Goal: Task Accomplishment & Management: Manage account settings

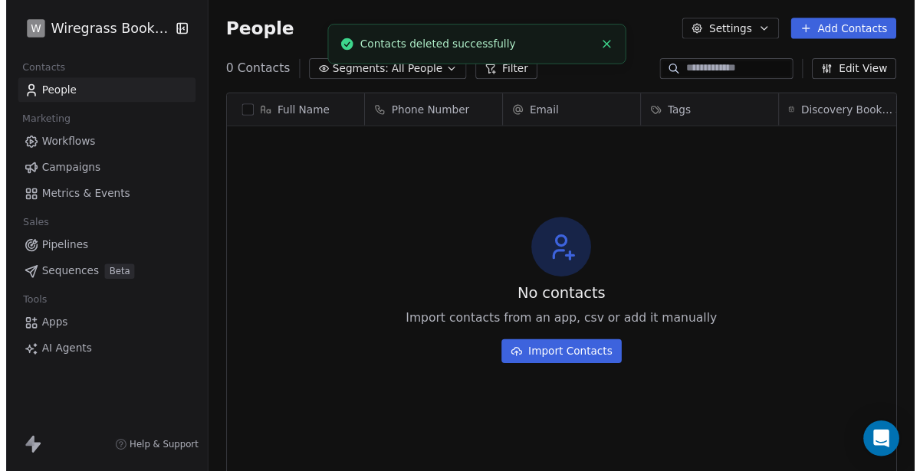
scroll to position [413, 712]
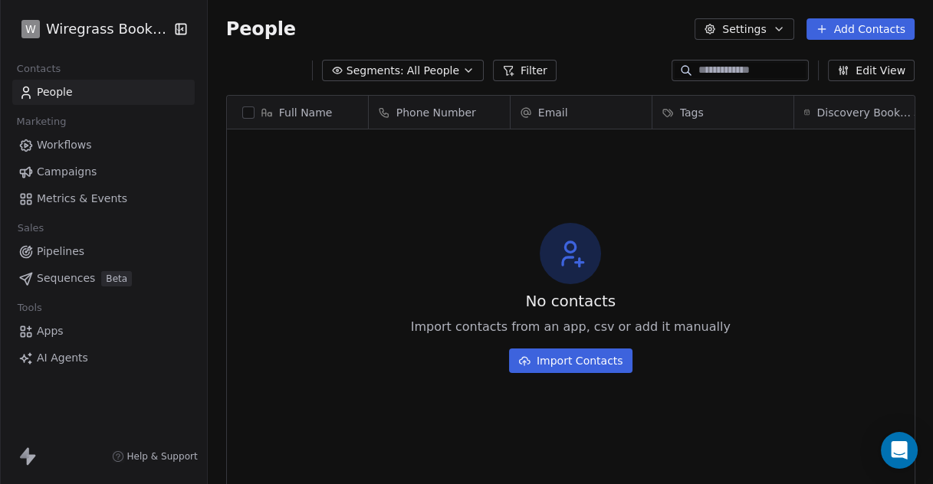
click at [776, 37] on button "Settings" at bounding box center [743, 28] width 99 height 21
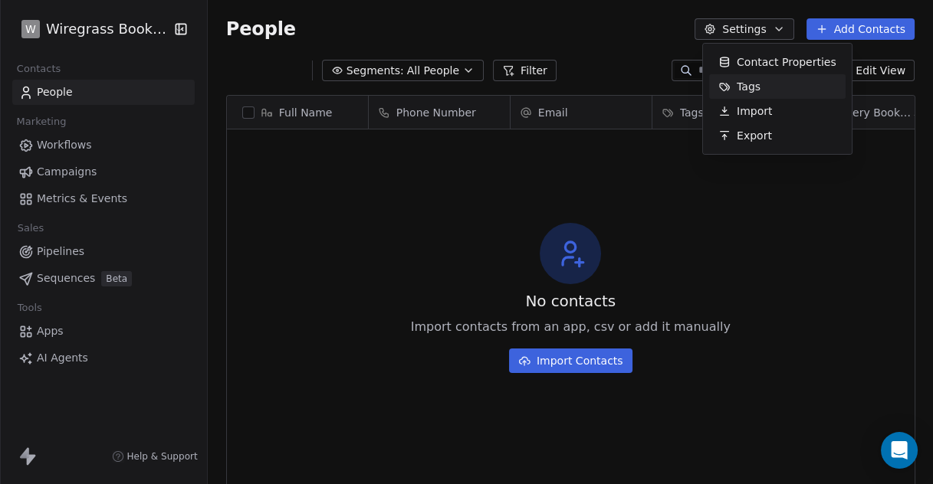
click at [749, 77] on div "Tags" at bounding box center [739, 86] width 61 height 25
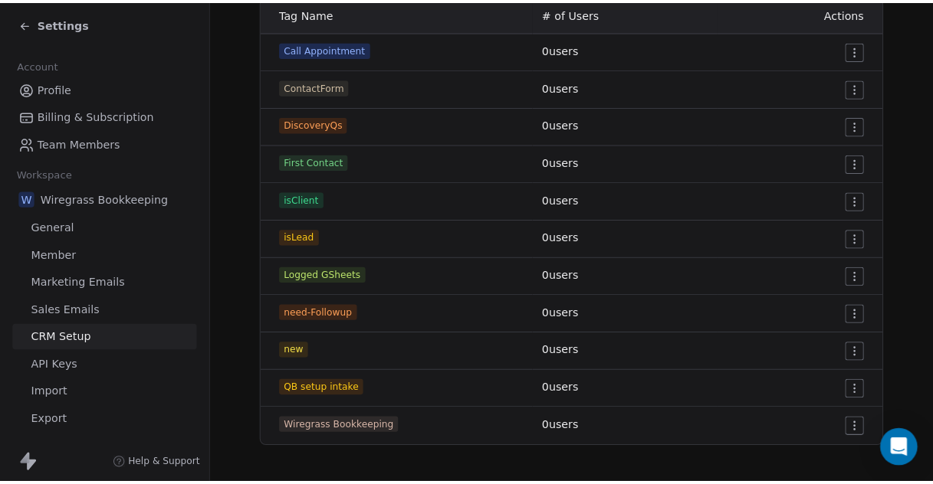
scroll to position [100, 0]
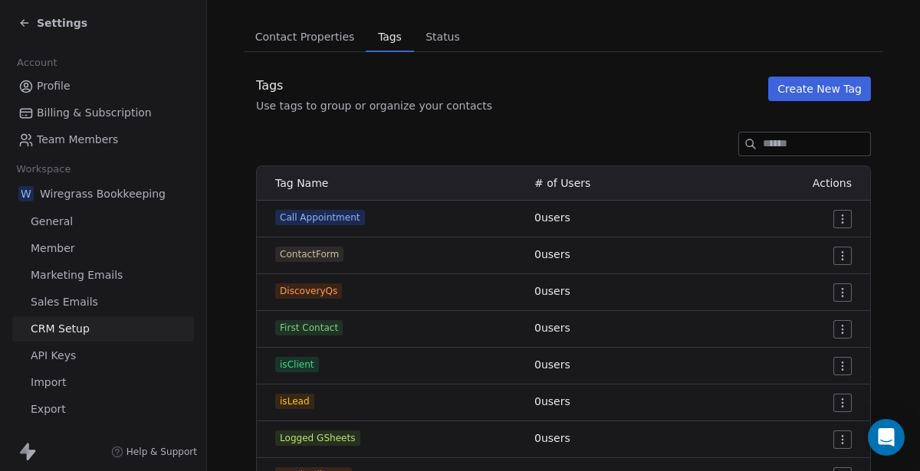
click at [814, 89] on button "Create New Tag" at bounding box center [819, 89] width 103 height 25
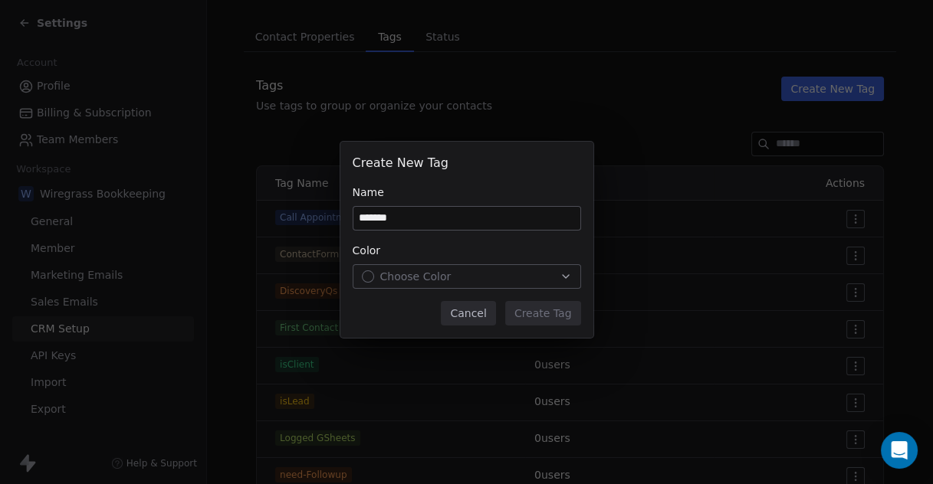
type input "*******"
click at [564, 277] on icon "button" at bounding box center [566, 276] width 6 height 3
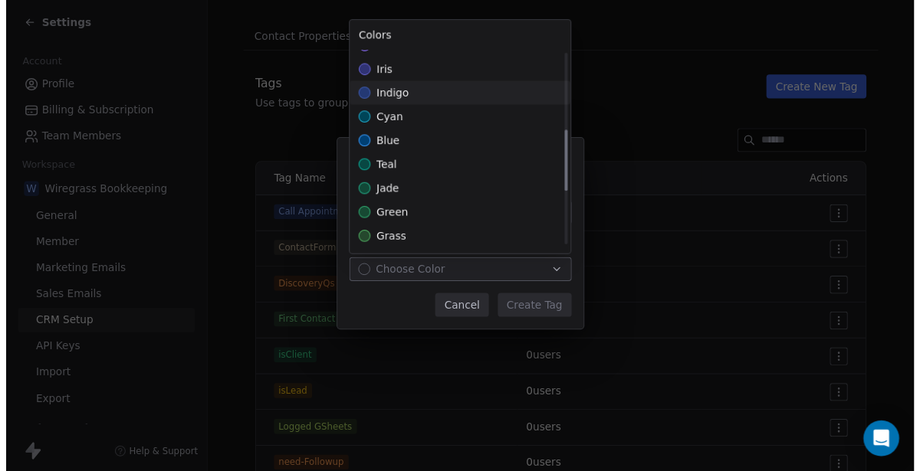
scroll to position [255, 0]
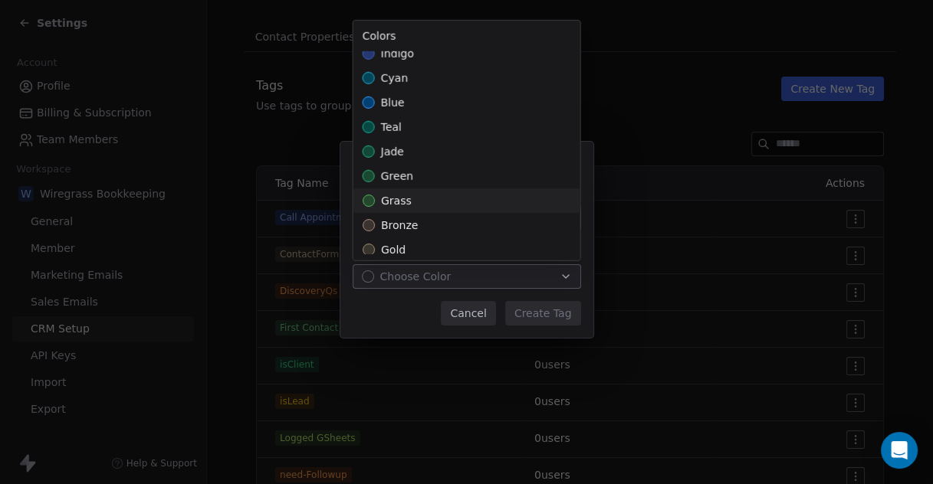
click at [403, 195] on span "grass" at bounding box center [396, 200] width 31 height 15
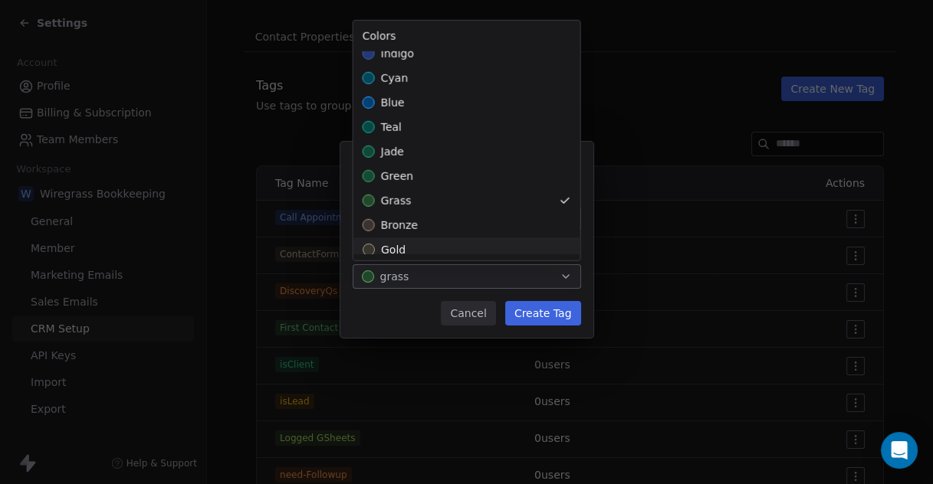
click at [537, 317] on div "Create New Tag Name ******* Color grass Cancel Create Tag" at bounding box center [466, 242] width 933 height 250
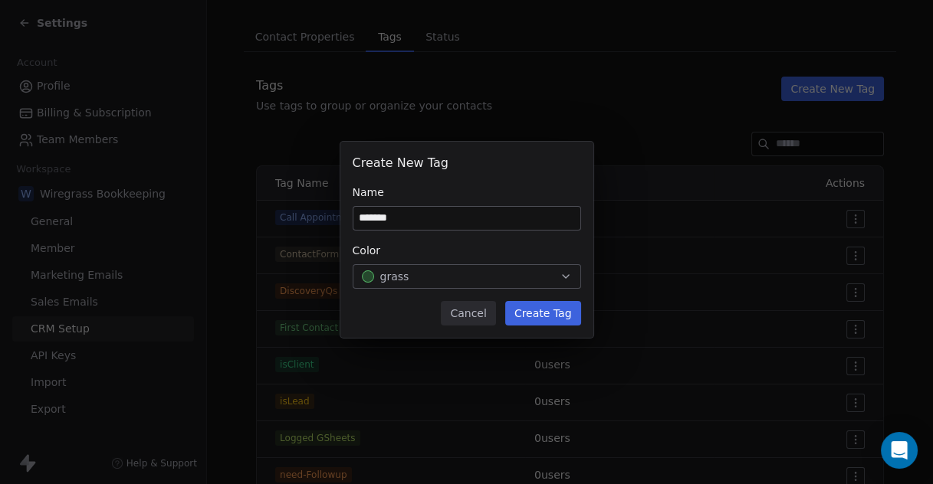
click at [540, 312] on button "Create Tag" at bounding box center [543, 313] width 76 height 25
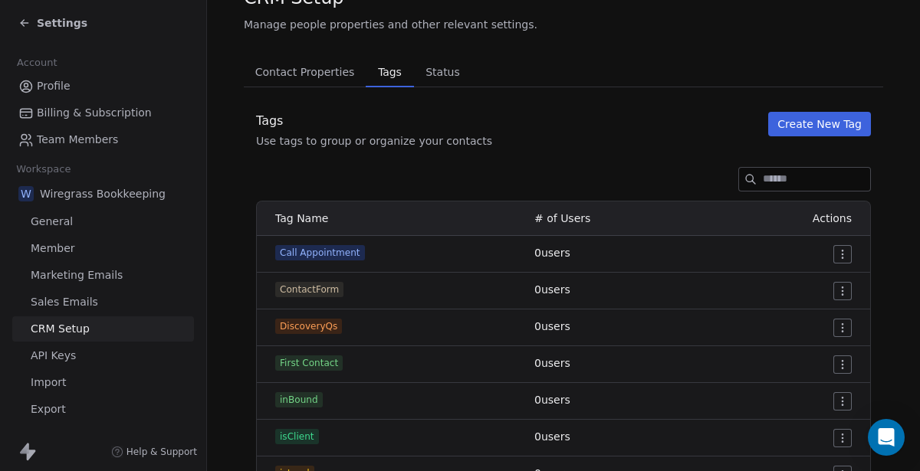
scroll to position [85, 0]
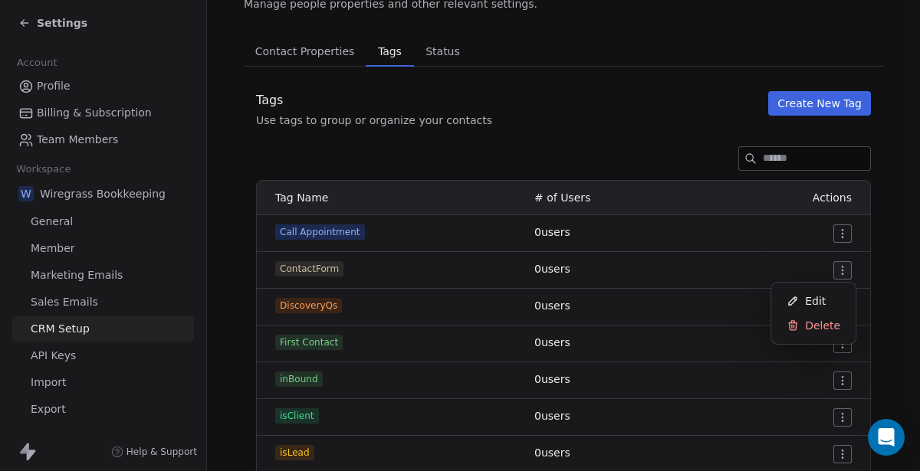
click at [842, 273] on html "Settings Account Profile Billing & Subscription Team Members Workspace W Wiregr…" at bounding box center [460, 235] width 920 height 471
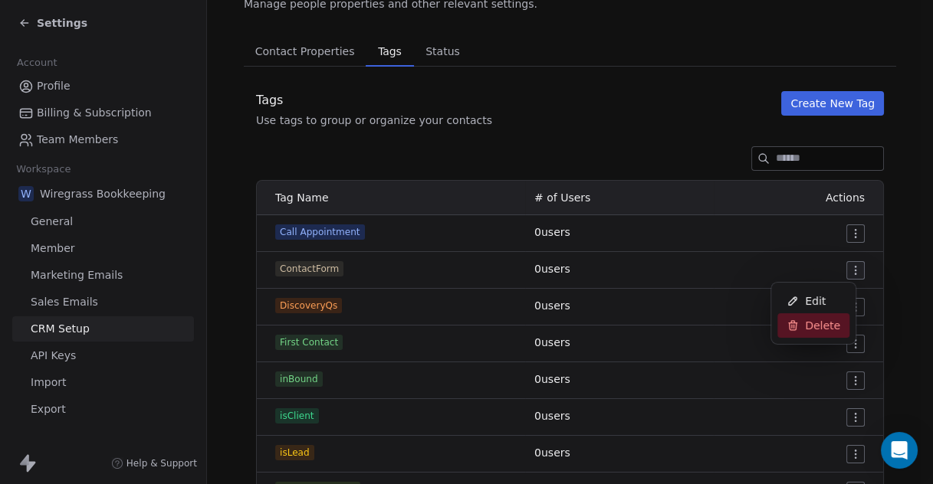
click at [825, 326] on span "Delete" at bounding box center [822, 325] width 35 height 15
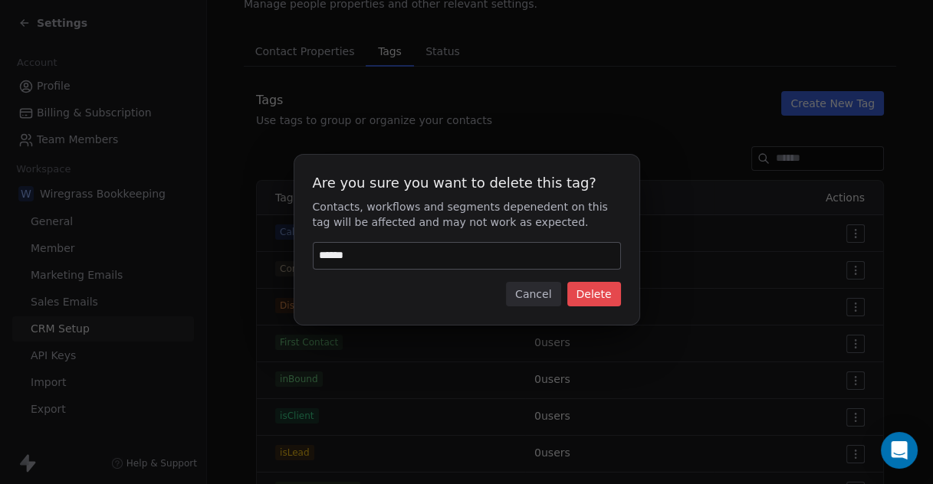
type input "******"
click at [609, 297] on button "Delete" at bounding box center [594, 294] width 54 height 25
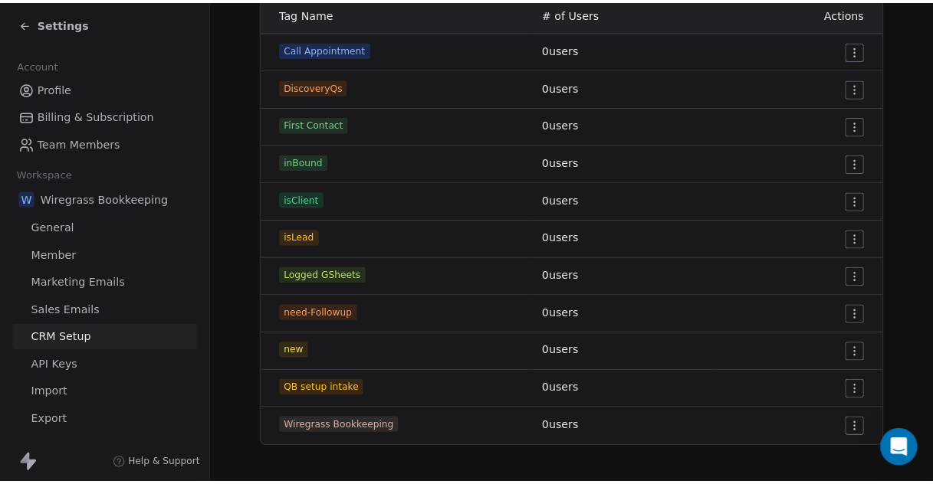
scroll to position [100, 0]
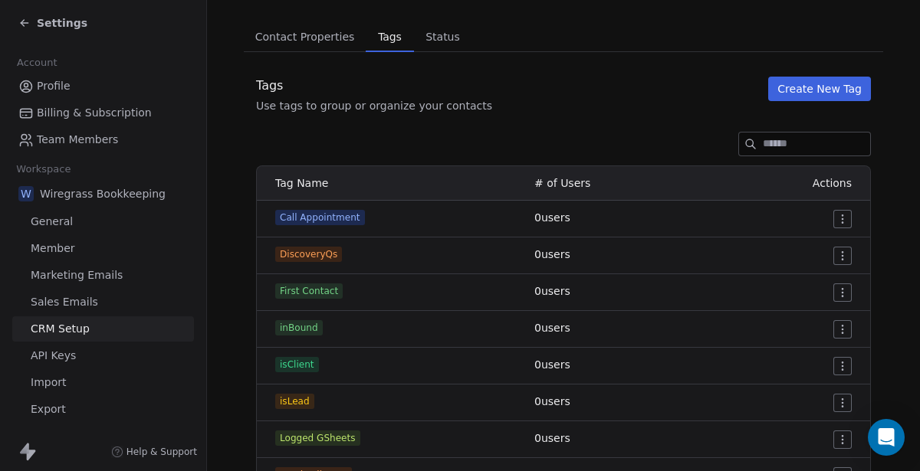
click at [805, 86] on button "Create New Tag" at bounding box center [819, 89] width 103 height 25
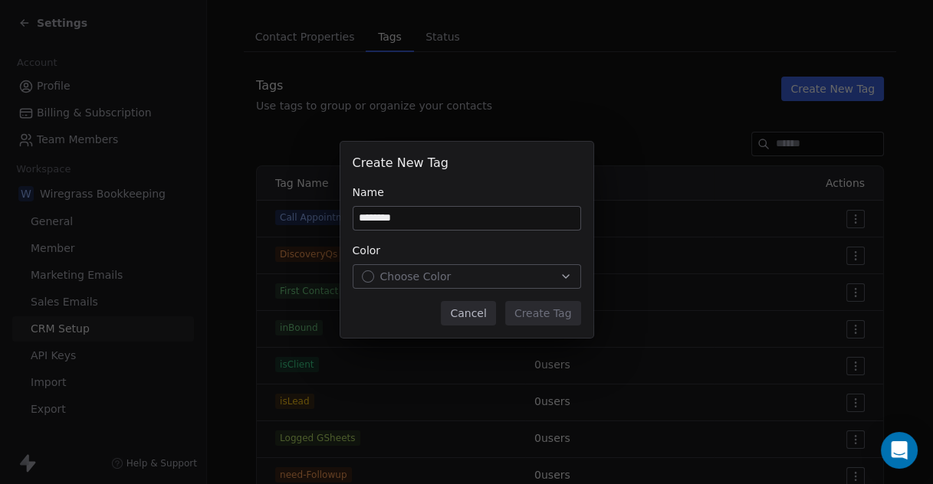
type input "********"
click at [472, 276] on div "Choose Color" at bounding box center [467, 276] width 210 height 15
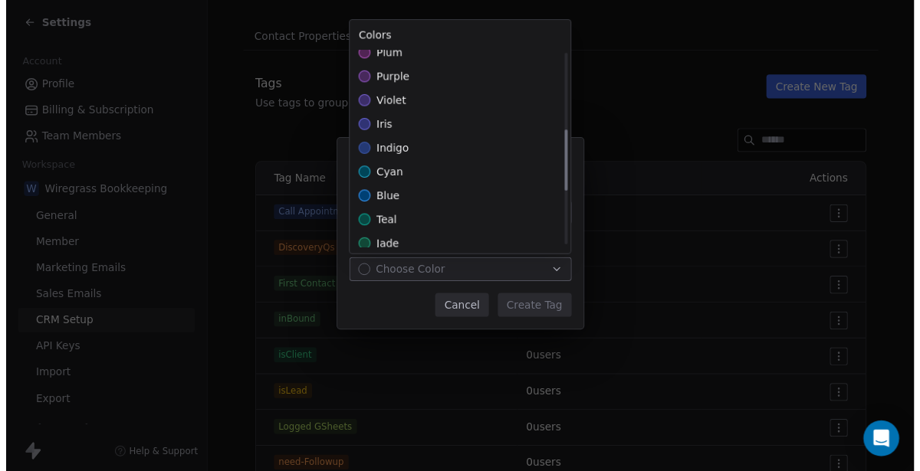
scroll to position [255, 0]
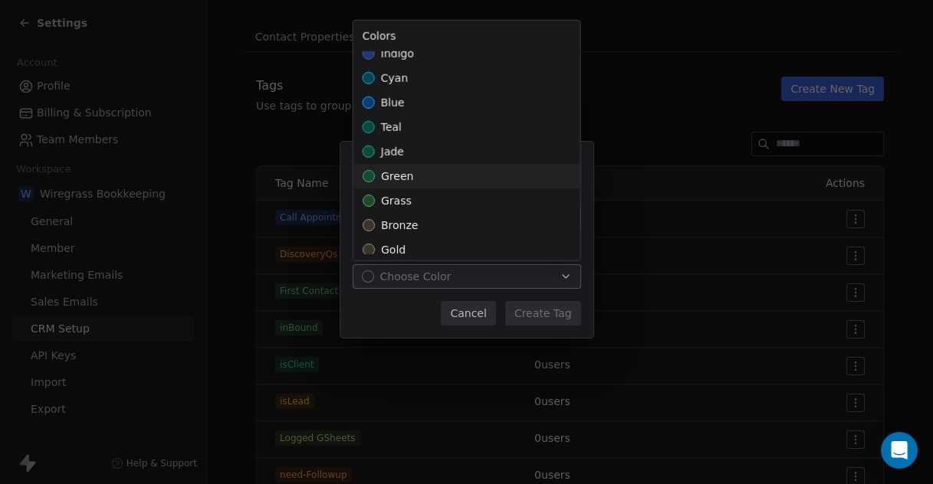
click at [399, 174] on span "green" at bounding box center [397, 176] width 32 height 15
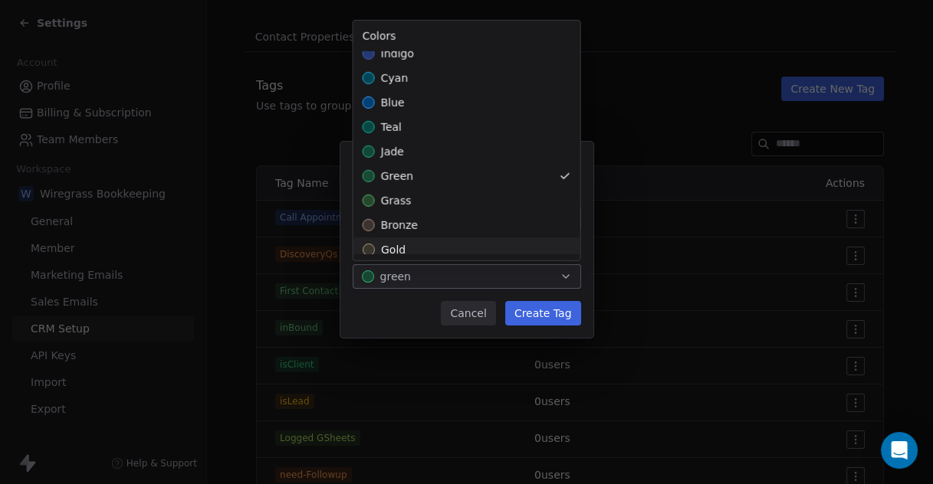
click at [540, 318] on div "Create New Tag Name ******** Color green Cancel Create Tag" at bounding box center [466, 242] width 933 height 250
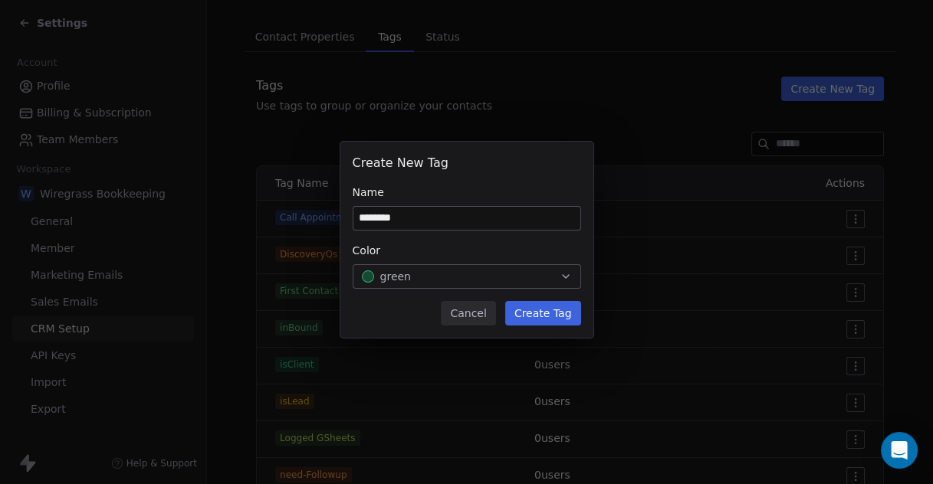
click at [546, 314] on button "Create Tag" at bounding box center [543, 313] width 76 height 25
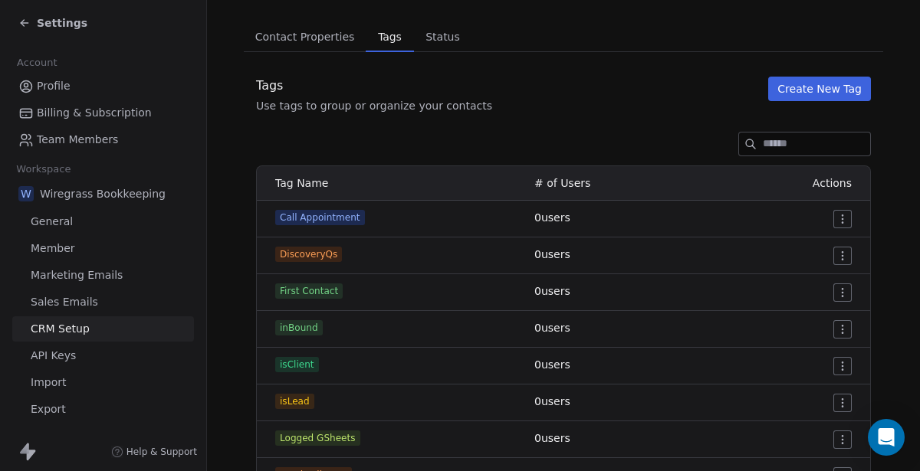
click at [806, 85] on button "Create New Tag" at bounding box center [819, 89] width 103 height 25
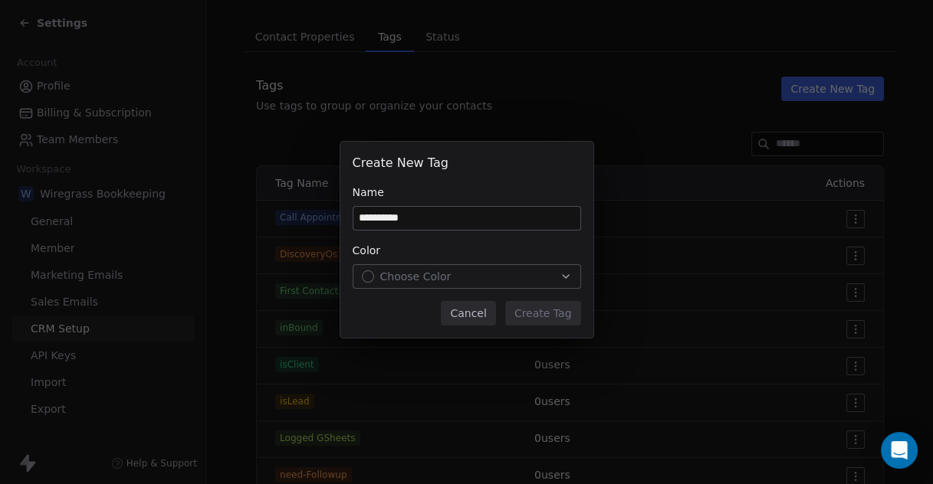
type input "**********"
click at [500, 281] on div "Choose Color" at bounding box center [467, 276] width 210 height 15
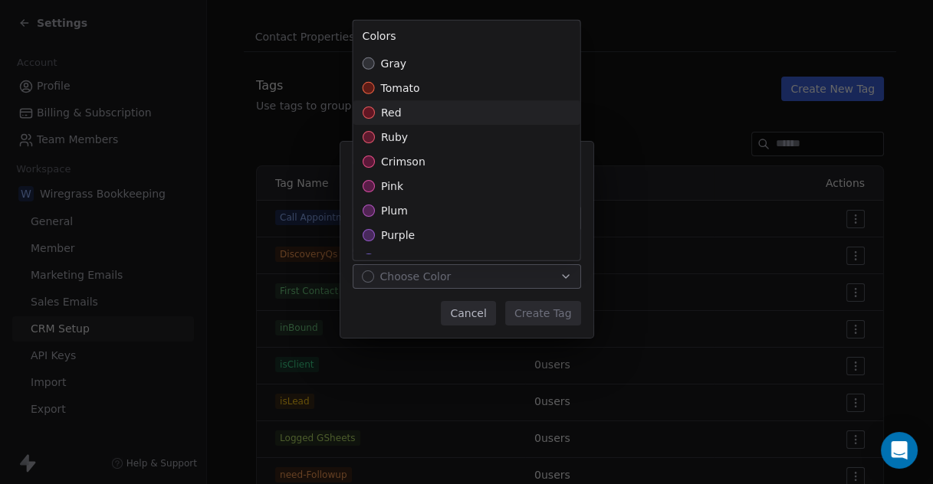
click at [388, 109] on span "red" at bounding box center [391, 112] width 21 height 15
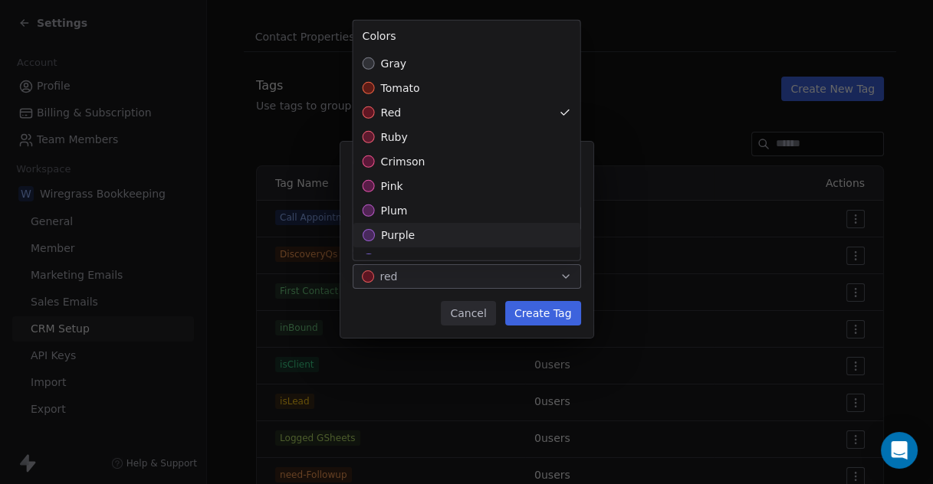
click at [563, 314] on div "**********" at bounding box center [466, 242] width 933 height 250
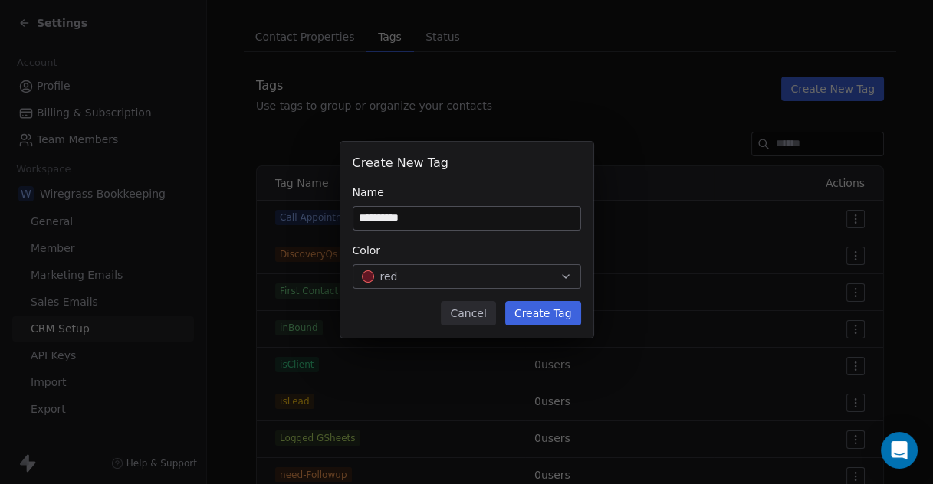
click at [555, 313] on button "Create Tag" at bounding box center [543, 313] width 76 height 25
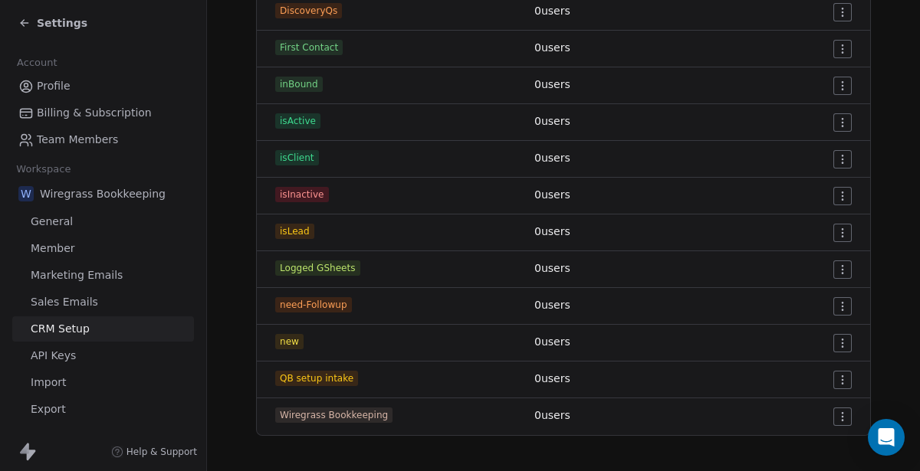
scroll to position [0, 0]
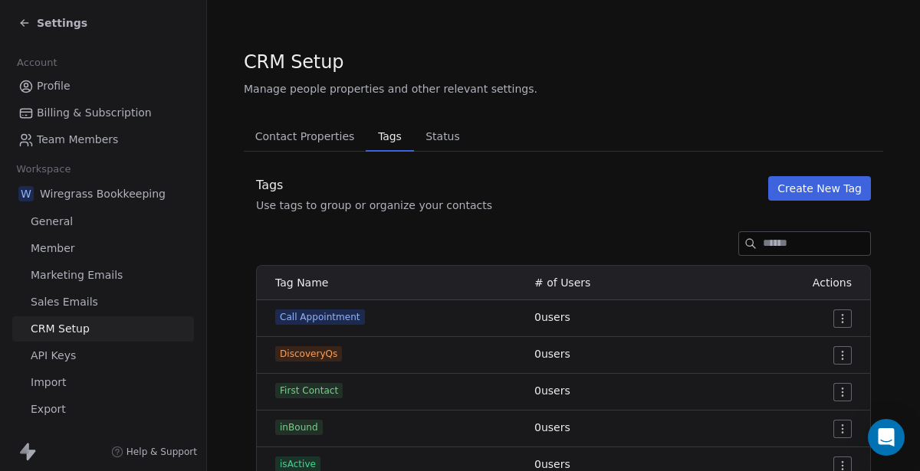
click at [324, 133] on span "Contact Properties" at bounding box center [305, 136] width 112 height 21
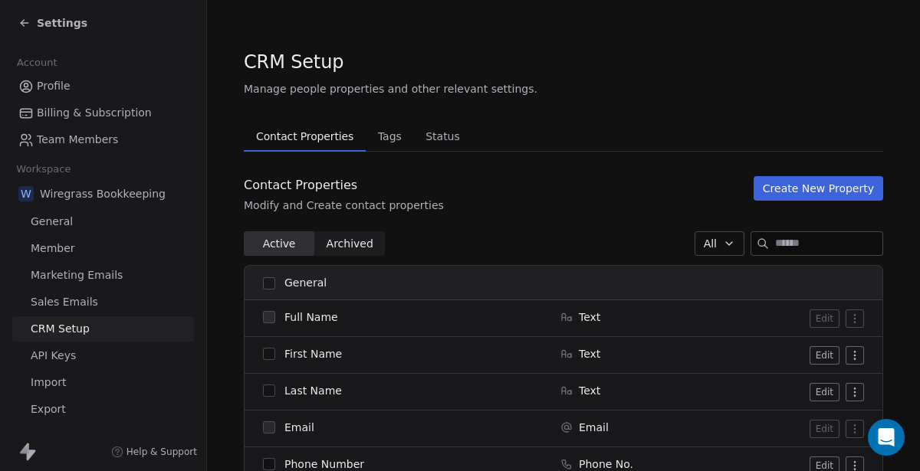
click at [788, 184] on button "Create New Property" at bounding box center [818, 188] width 130 height 25
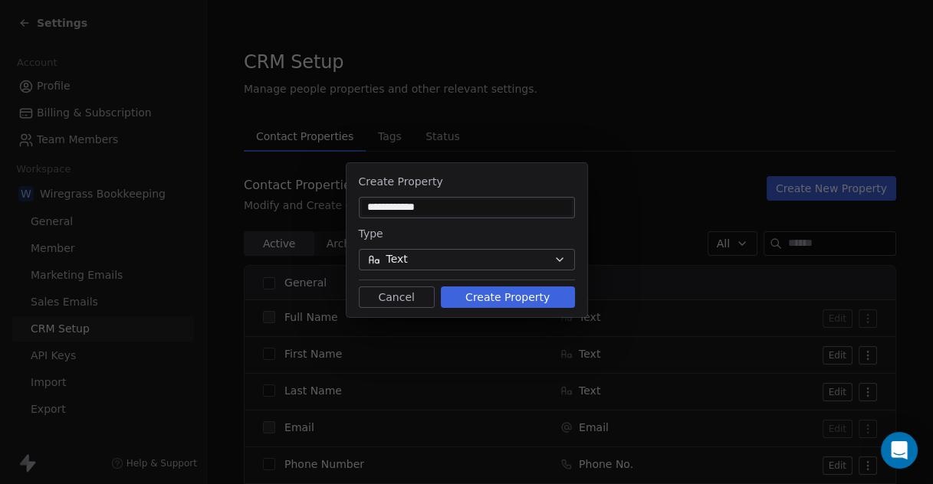
type input "**********"
click at [505, 296] on button "Create Property" at bounding box center [508, 297] width 134 height 21
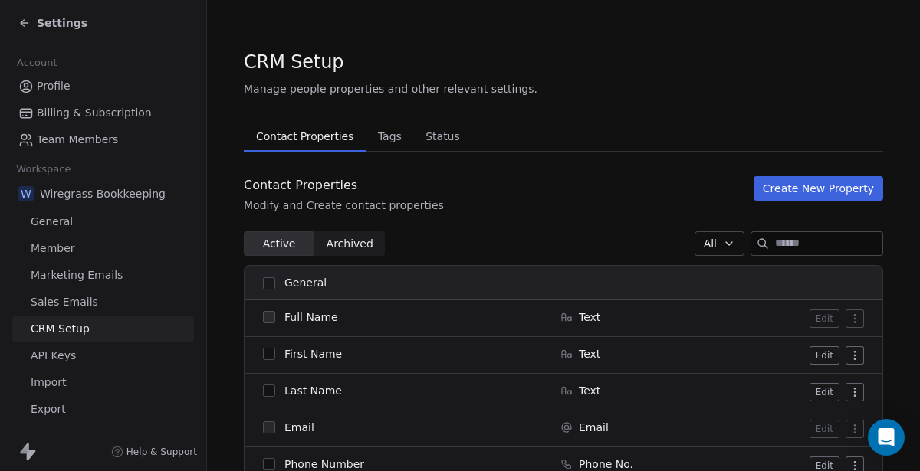
click at [58, 26] on span "Settings" at bounding box center [62, 22] width 51 height 15
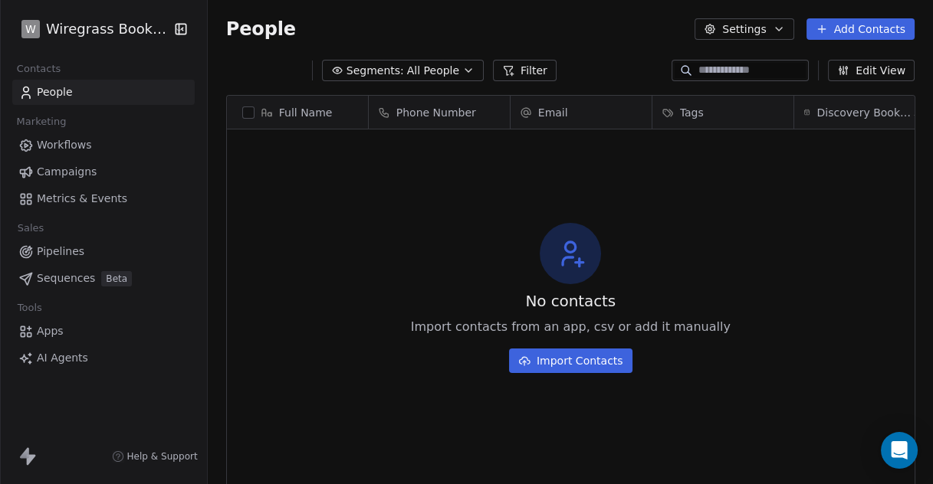
scroll to position [413, 712]
click at [30, 340] on link "Apps" at bounding box center [103, 331] width 182 height 25
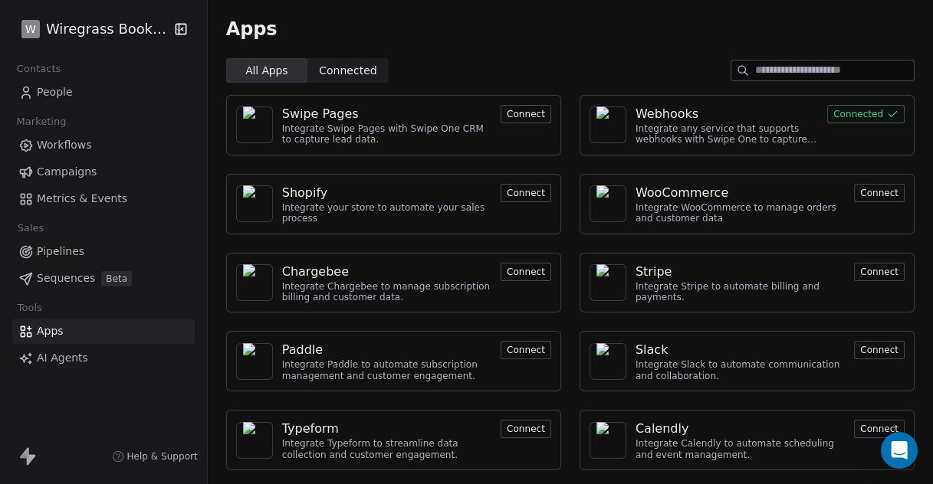
click at [672, 113] on div "Webhooks" at bounding box center [666, 114] width 63 height 18
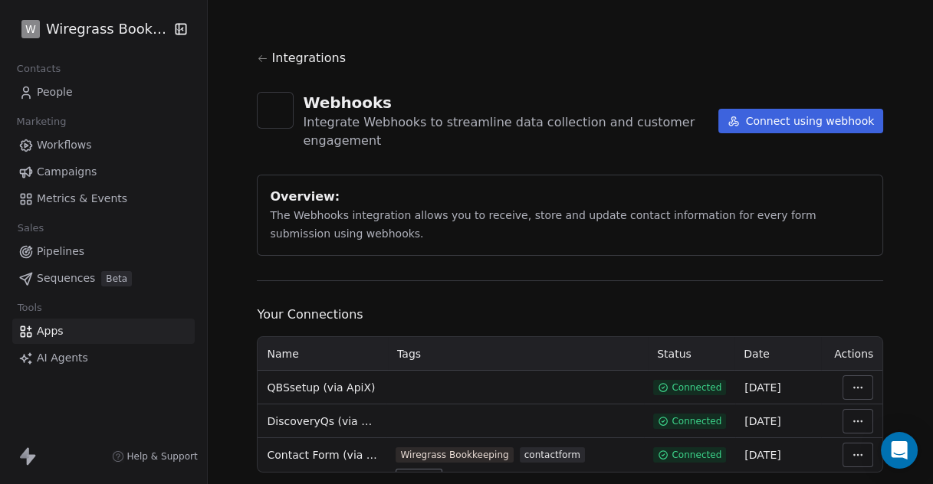
scroll to position [37, 0]
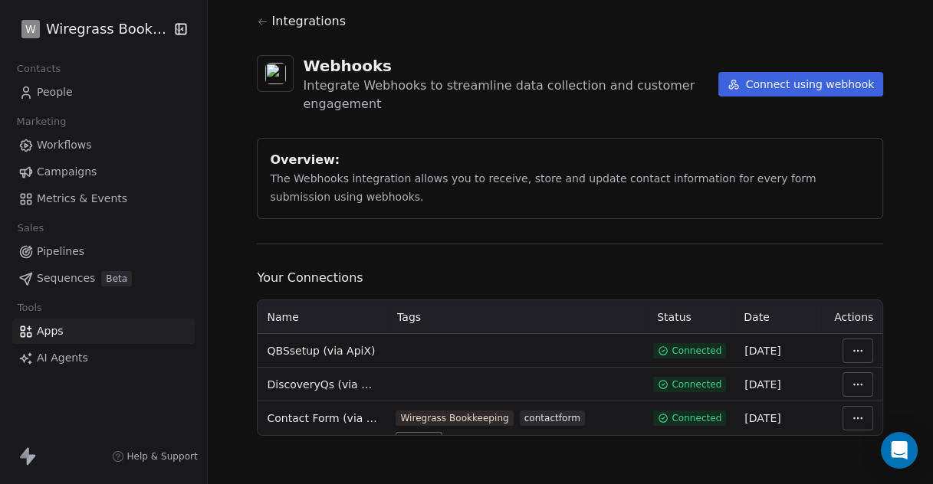
click at [856, 350] on html "W Wiregrass Bookkeeping Contacts People Marketing Workflows Campaigns Metrics &…" at bounding box center [466, 242] width 933 height 484
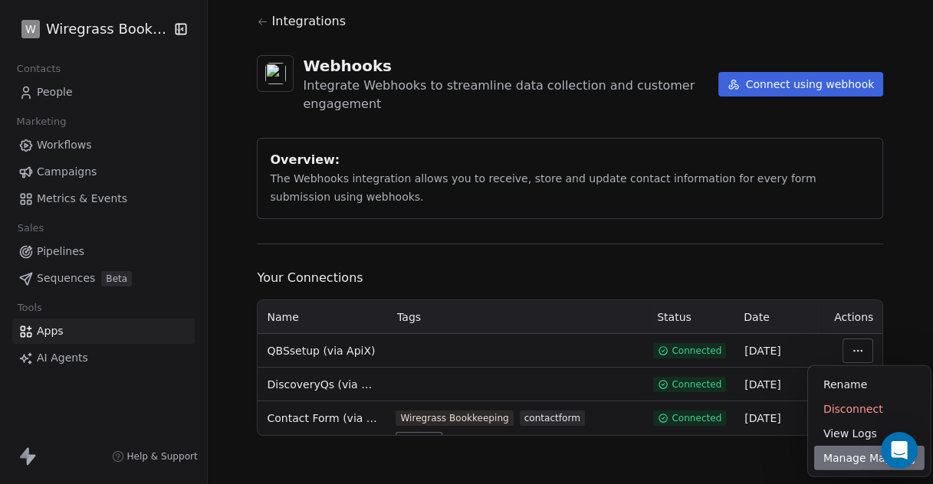
click at [850, 462] on div "Manage Mapping" at bounding box center [869, 458] width 110 height 25
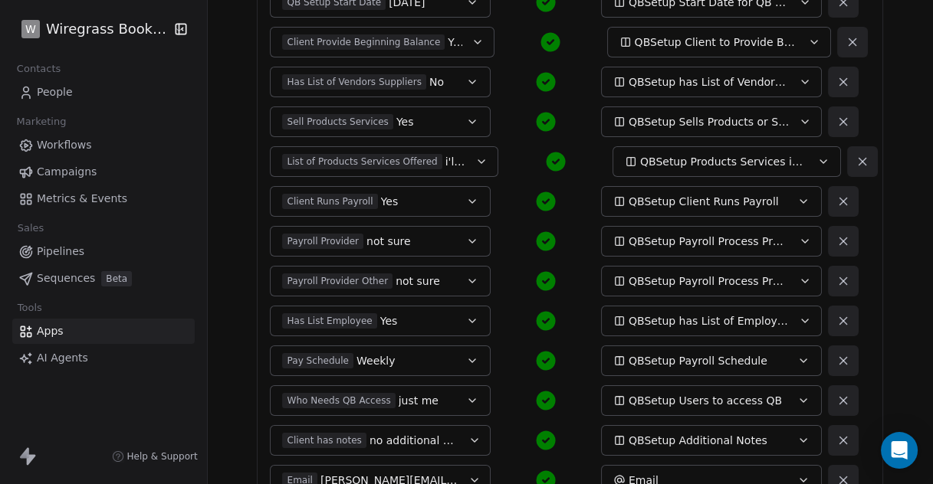
scroll to position [1403, 0]
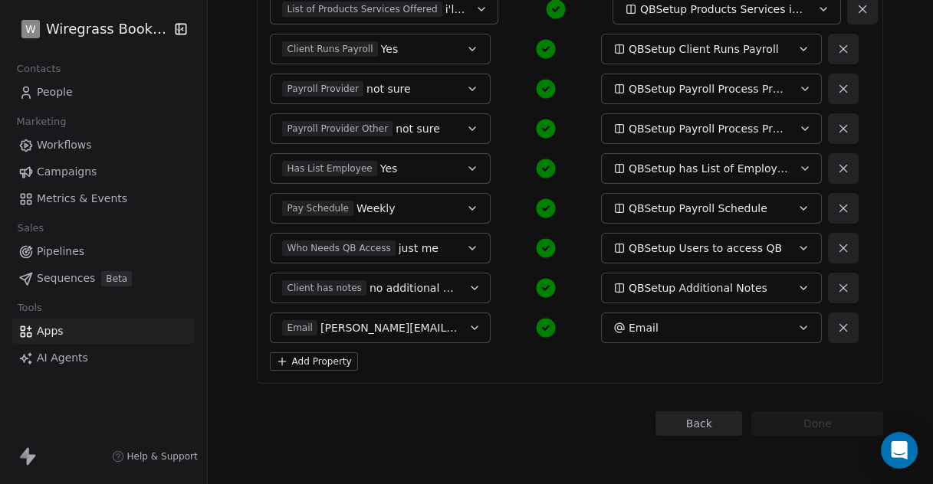
click at [333, 362] on button "Add Property" at bounding box center [313, 362] width 87 height 18
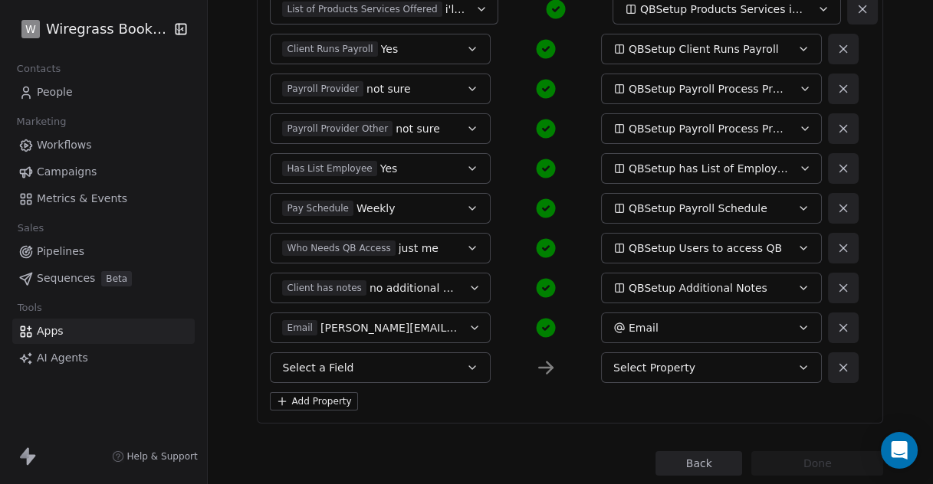
click at [456, 368] on button "Select a Field" at bounding box center [380, 368] width 221 height 31
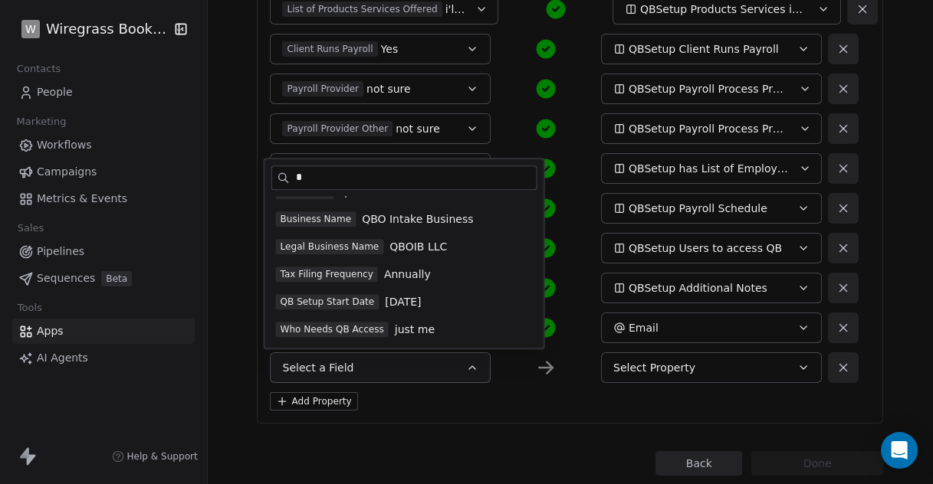
scroll to position [0, 0]
type input "**"
click at [668, 377] on button "Select Property" at bounding box center [711, 368] width 221 height 31
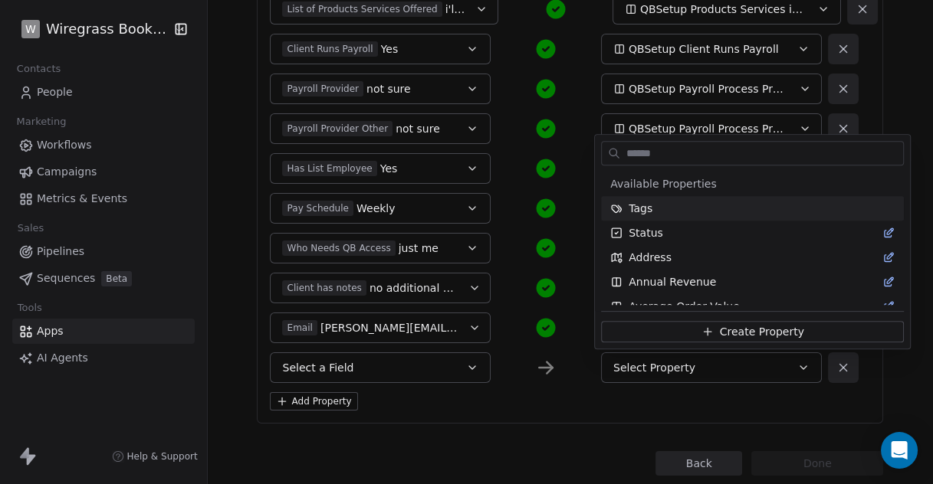
click at [528, 383] on html "W Wiregrass Bookkeeping Contacts People Marketing Workflows Campaigns Metrics &…" at bounding box center [466, 242] width 933 height 484
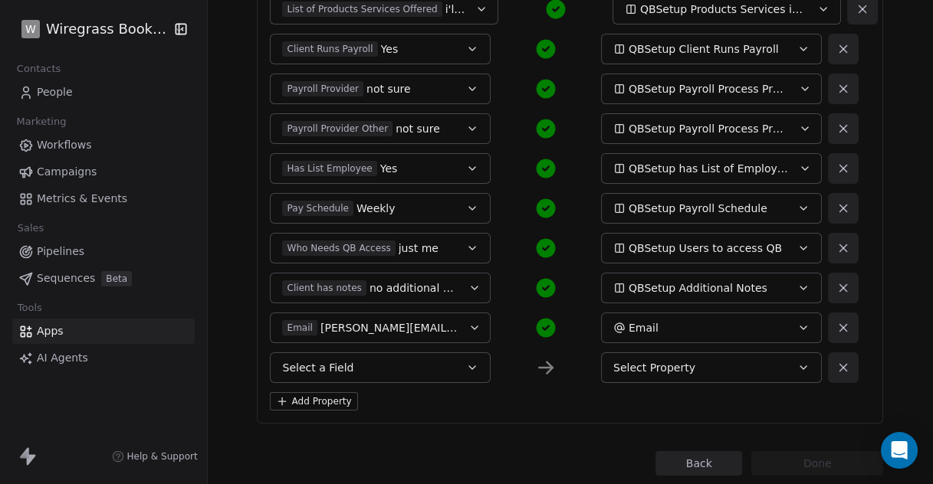
click at [836, 376] on button at bounding box center [843, 368] width 31 height 31
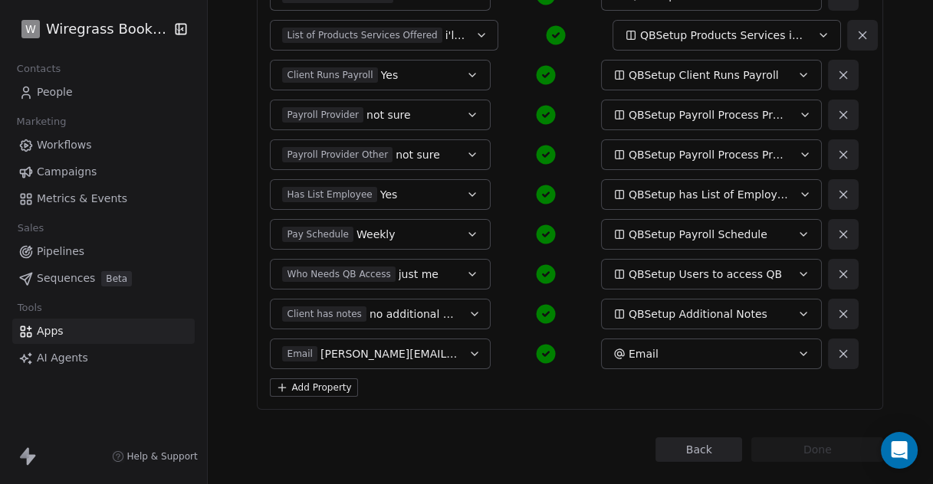
scroll to position [1403, 0]
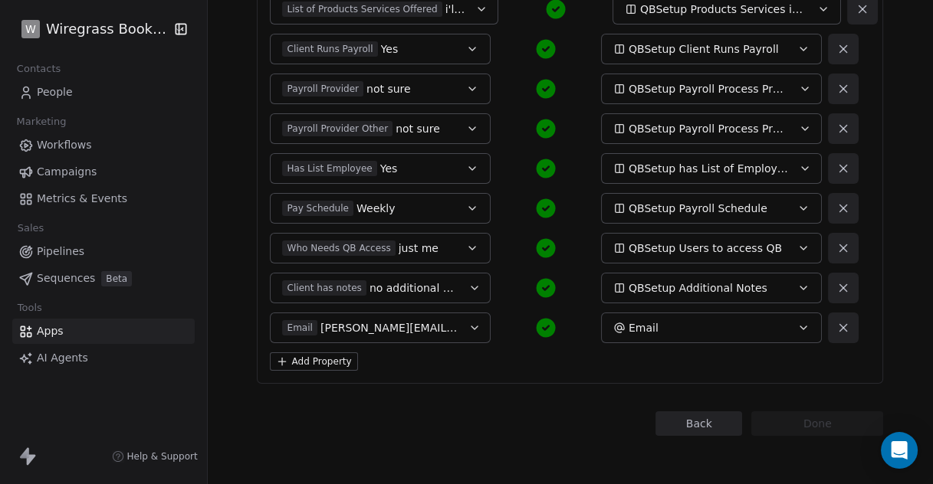
click at [287, 363] on button "Add Property" at bounding box center [313, 362] width 87 height 18
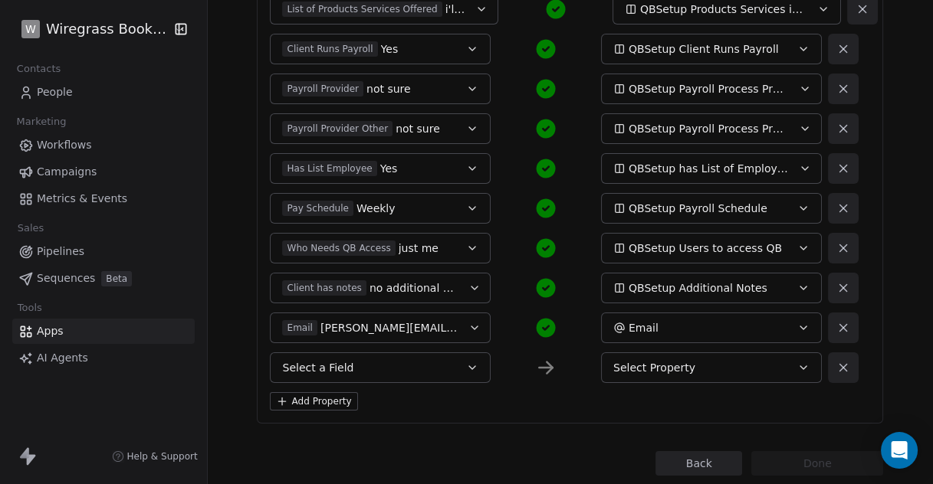
click at [797, 369] on icon "button" at bounding box center [803, 368] width 12 height 12
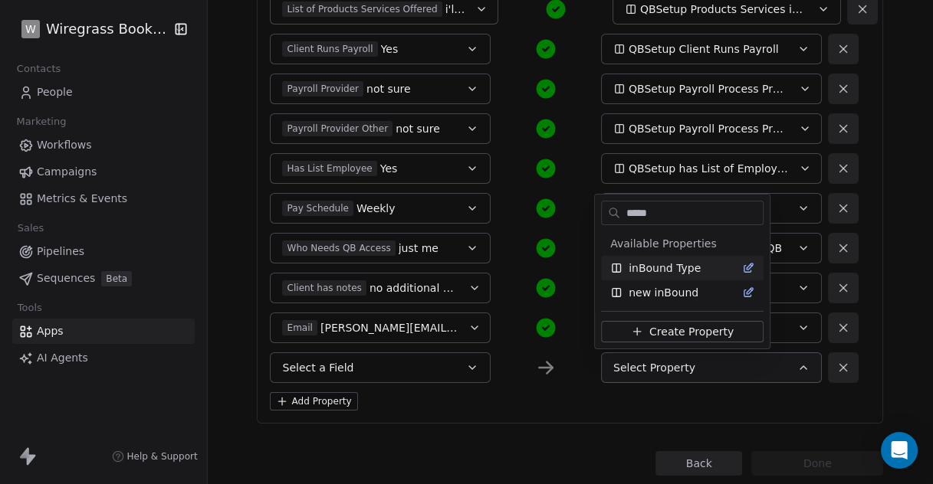
type input "*****"
click at [661, 273] on span "inBound Type" at bounding box center [665, 268] width 72 height 15
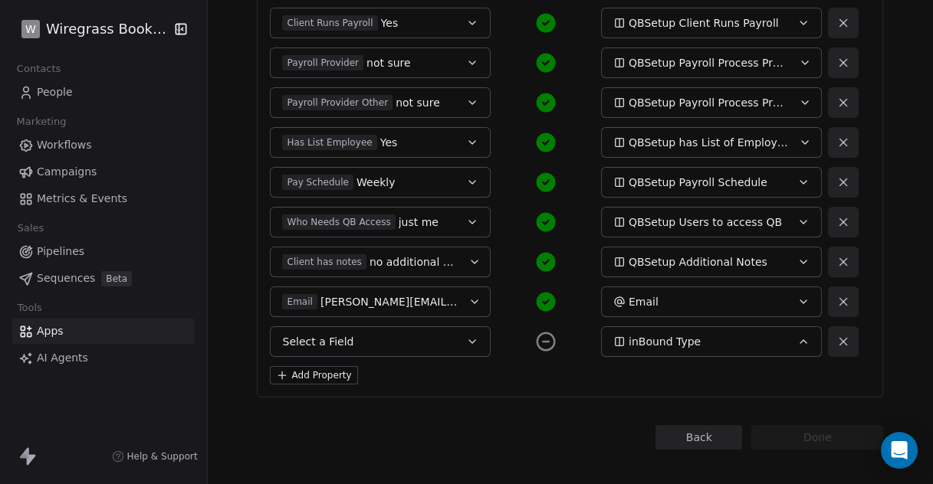
scroll to position [1442, 0]
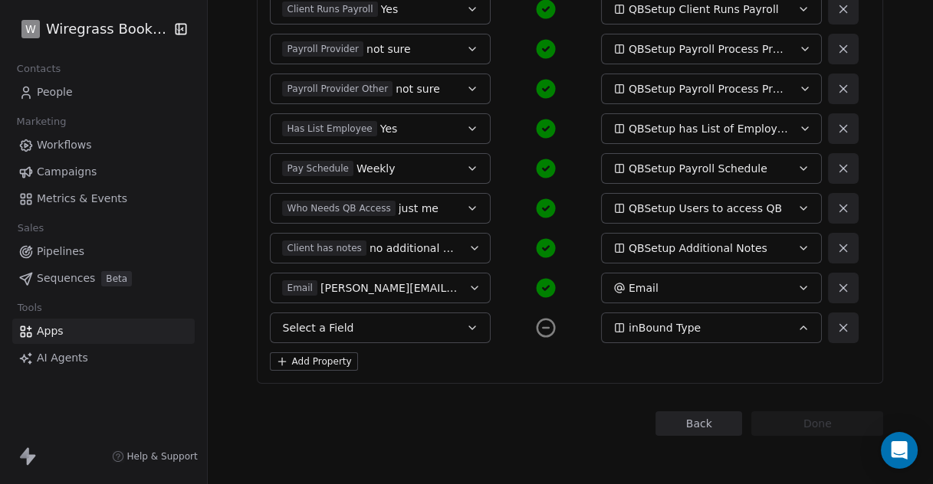
click at [466, 330] on icon "button" at bounding box center [472, 328] width 12 height 12
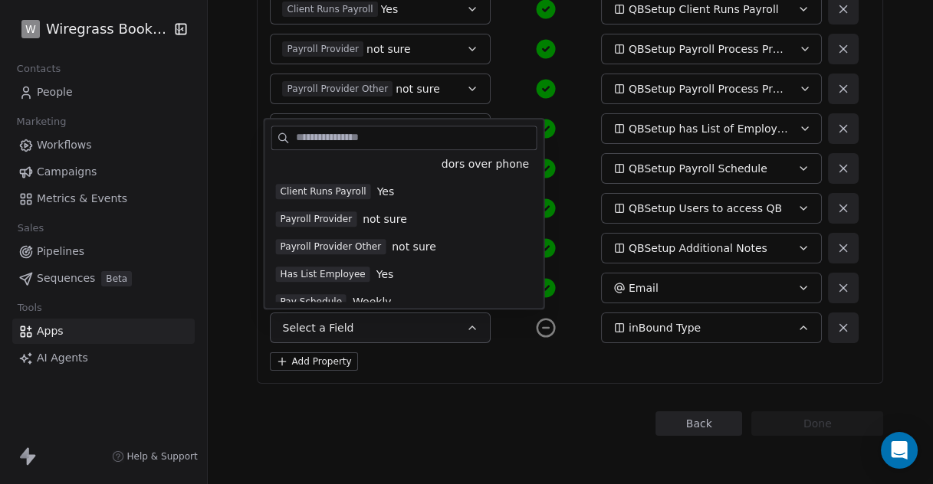
scroll to position [973, 0]
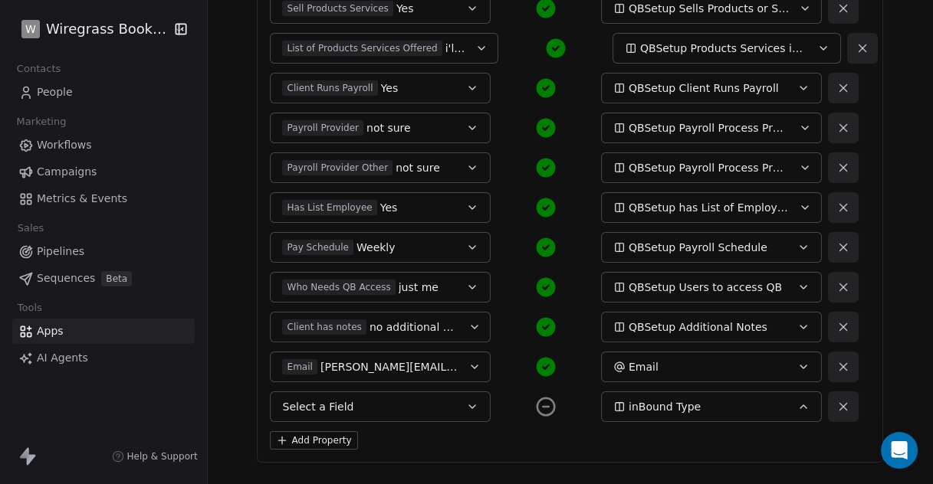
scroll to position [1442, 0]
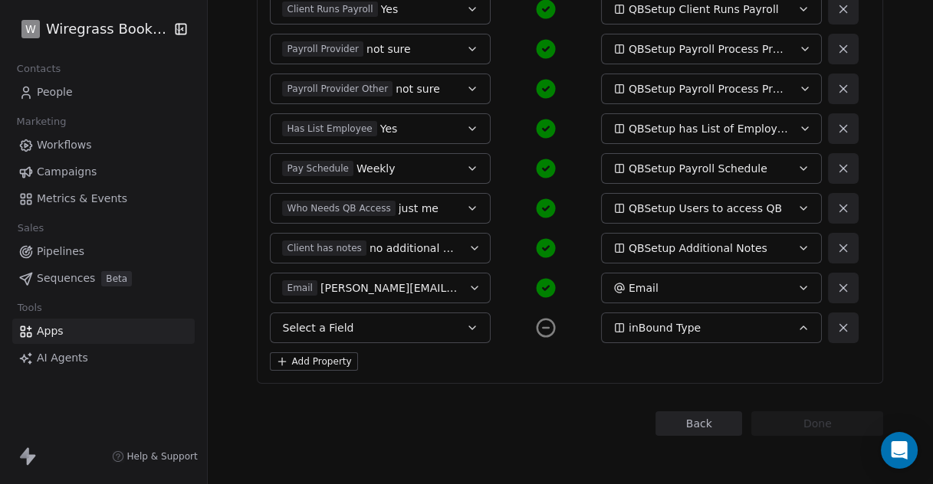
click at [681, 425] on button "Back" at bounding box center [698, 424] width 87 height 25
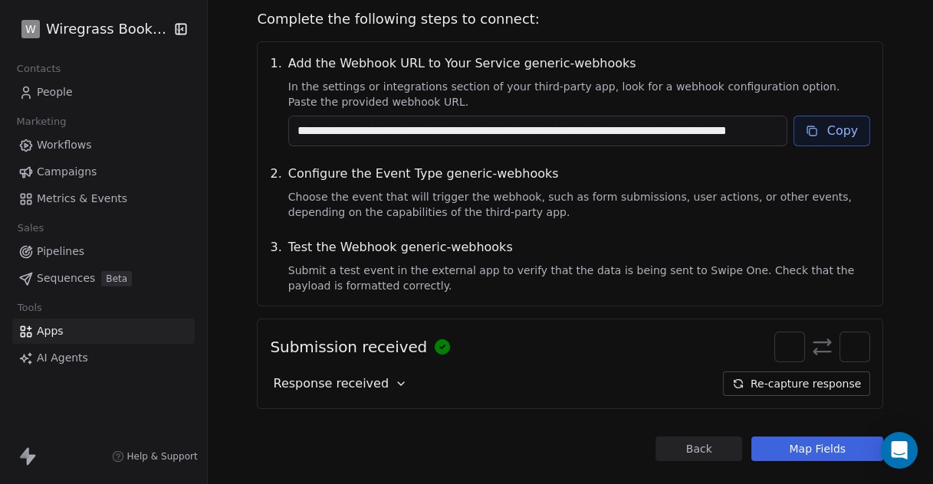
scroll to position [179, 0]
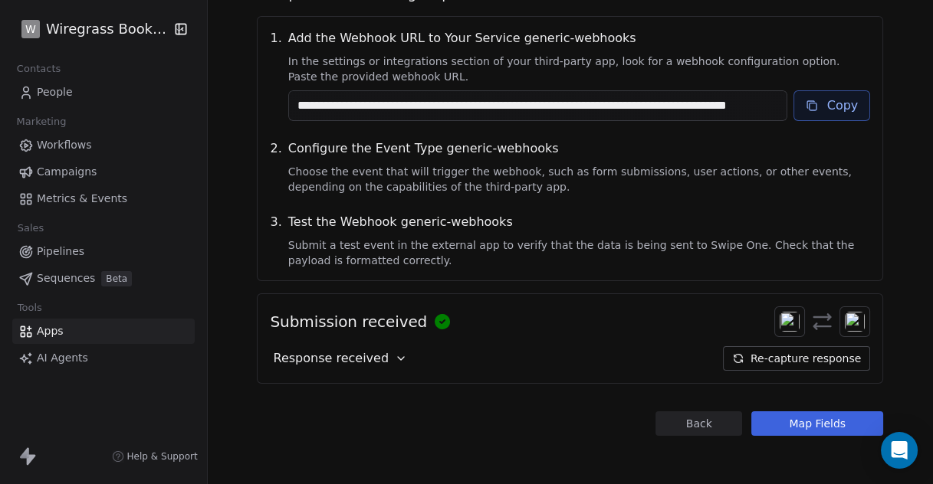
click at [687, 419] on button "Back" at bounding box center [698, 424] width 87 height 25
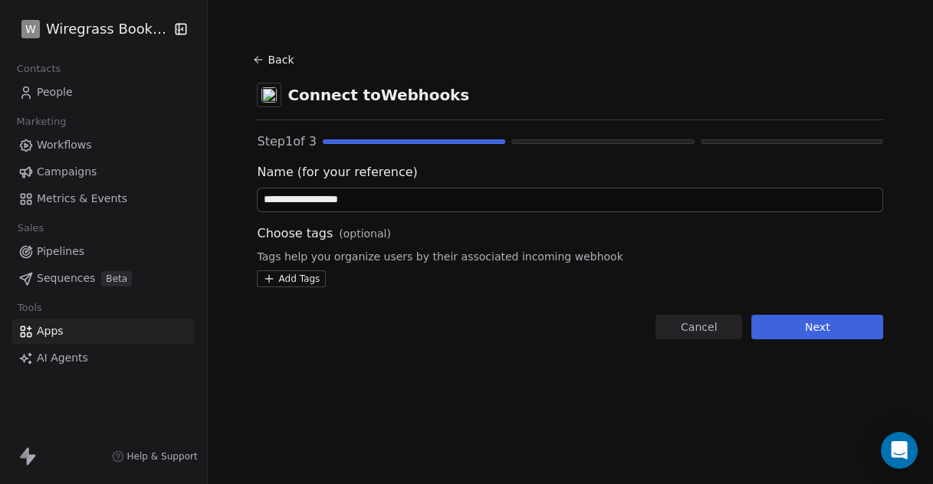
click at [836, 328] on button "Next" at bounding box center [817, 327] width 132 height 25
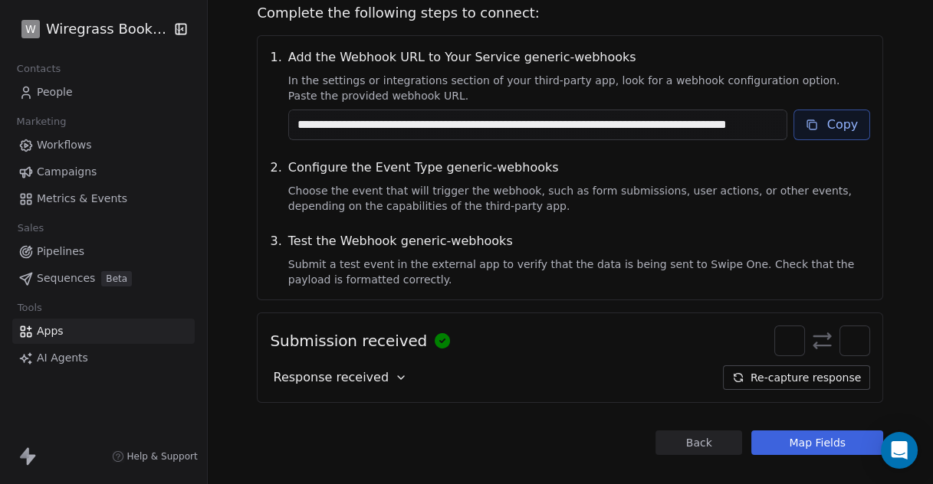
scroll to position [179, 0]
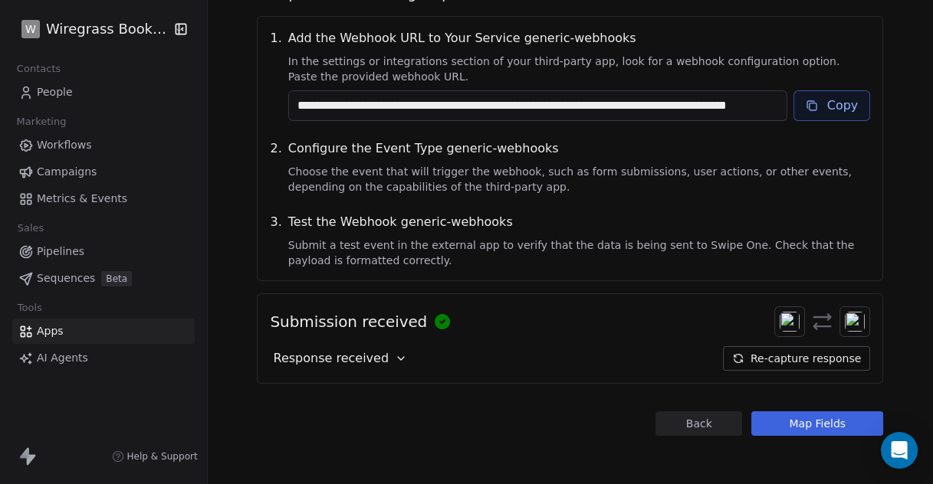
click at [793, 423] on button "Map Fields" at bounding box center [817, 424] width 132 height 25
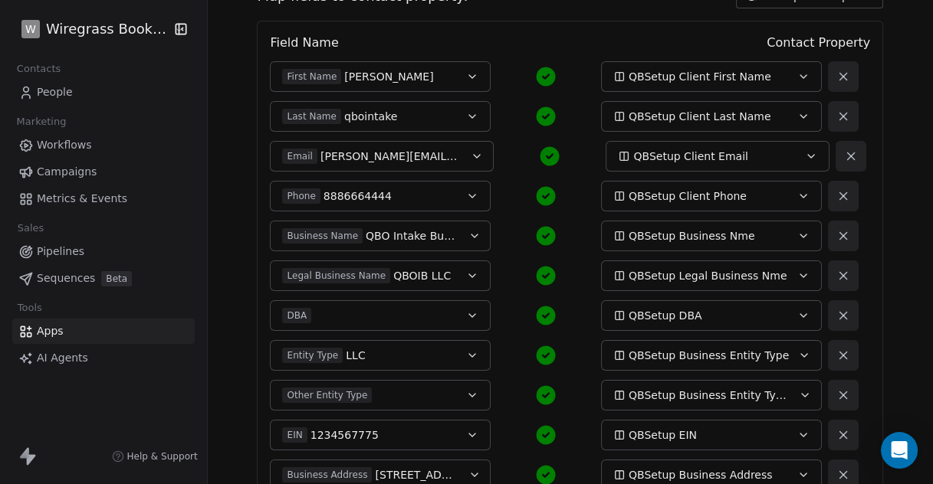
scroll to position [1442, 0]
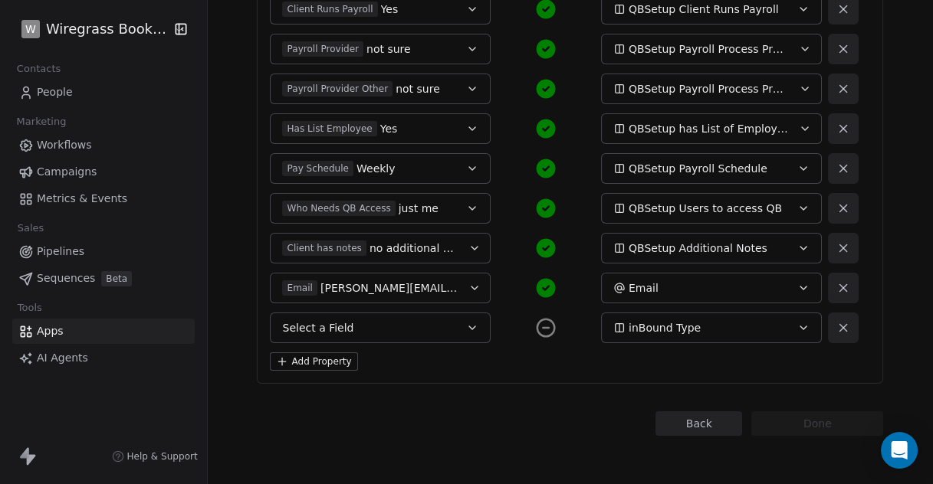
click at [464, 336] on button "Select a Field" at bounding box center [380, 328] width 221 height 31
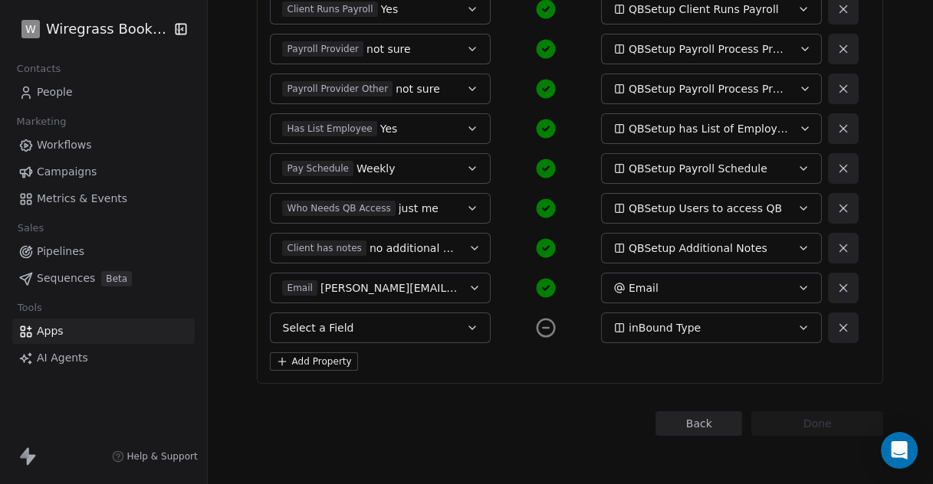
click at [677, 422] on button "Back" at bounding box center [698, 424] width 87 height 25
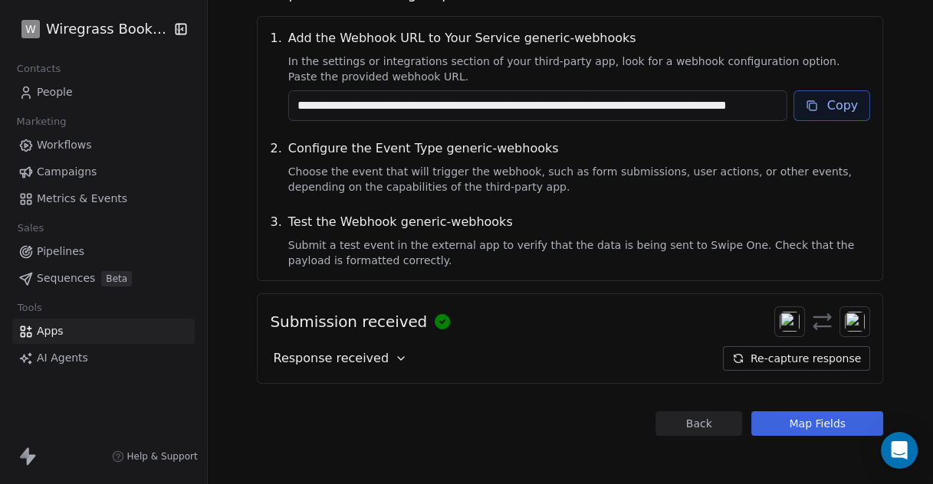
click at [789, 358] on button "Re-capture response" at bounding box center [796, 358] width 147 height 25
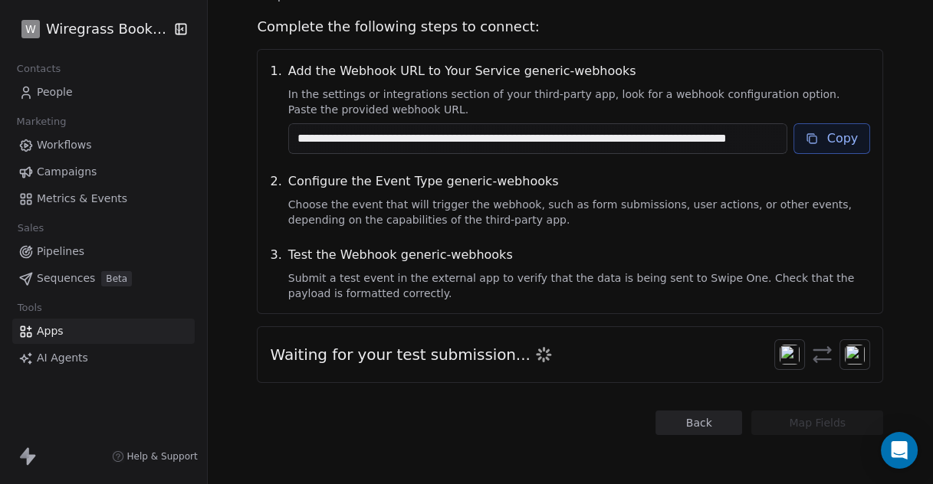
scroll to position [146, 0]
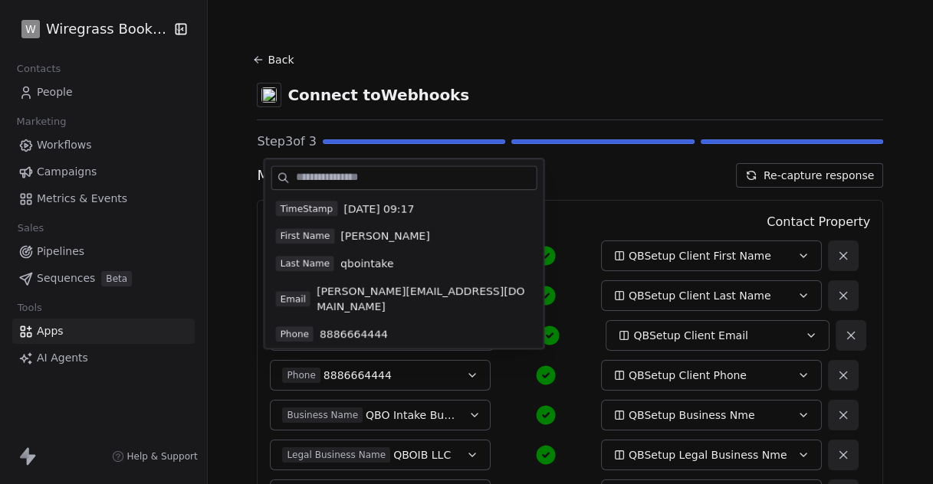
scroll to position [1403, 0]
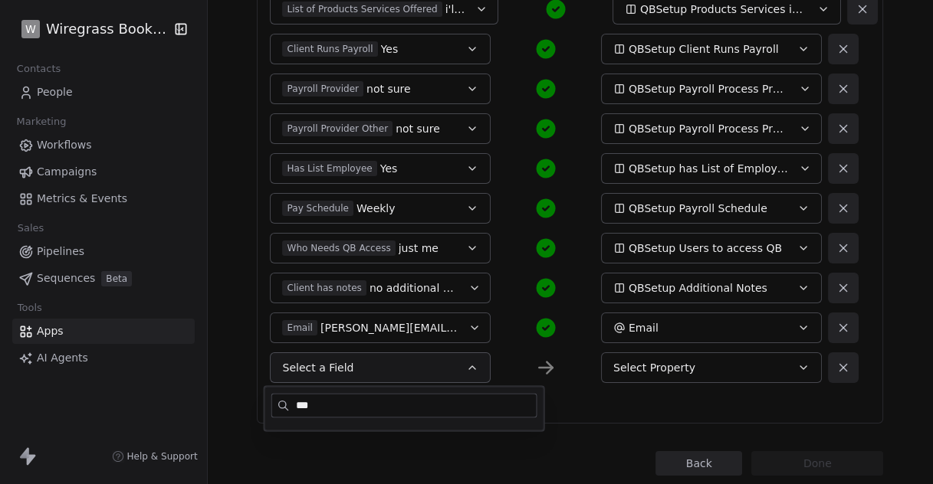
type input "***"
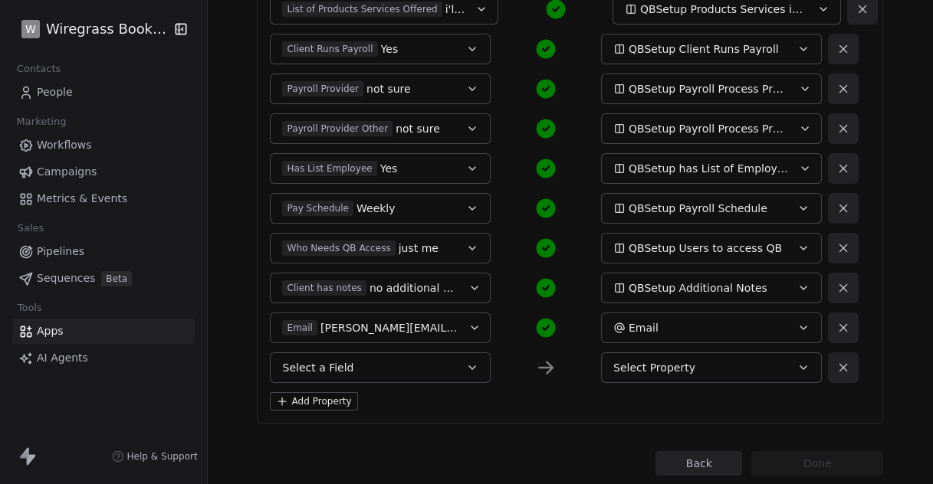
click at [687, 468] on button "Back" at bounding box center [698, 463] width 87 height 25
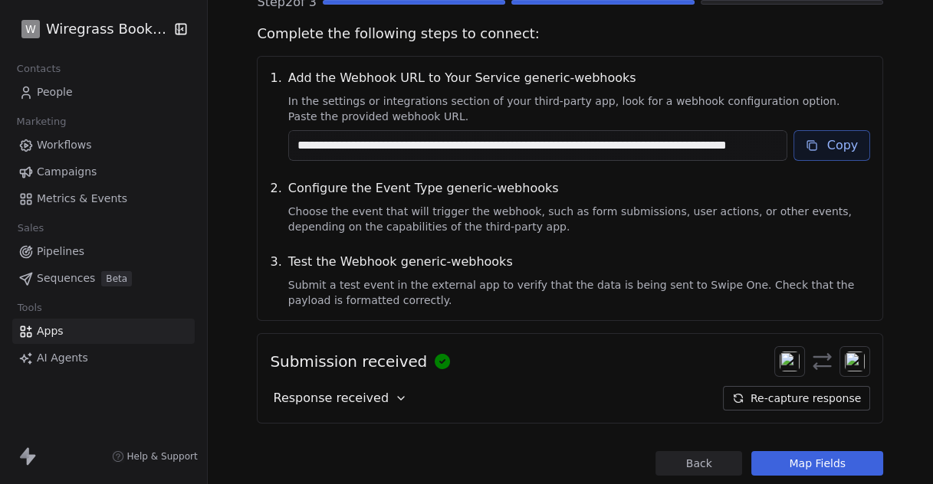
click at [821, 397] on button "Re-capture response" at bounding box center [796, 398] width 147 height 25
click at [811, 468] on button "Map Fields" at bounding box center [817, 463] width 132 height 25
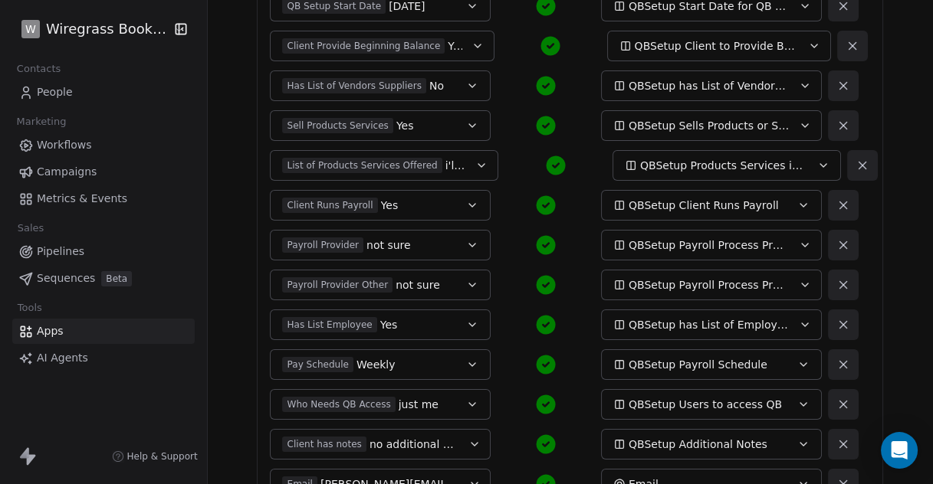
scroll to position [1403, 0]
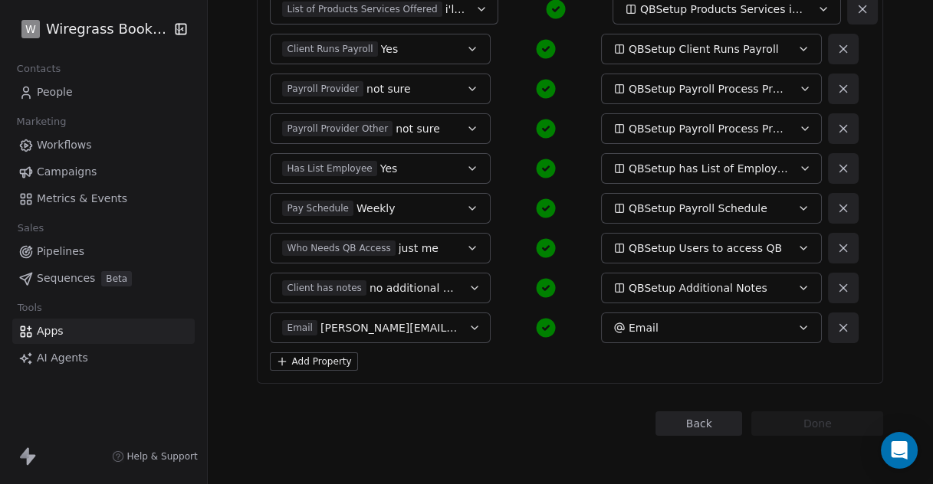
click at [321, 359] on button "Add Property" at bounding box center [313, 362] width 87 height 18
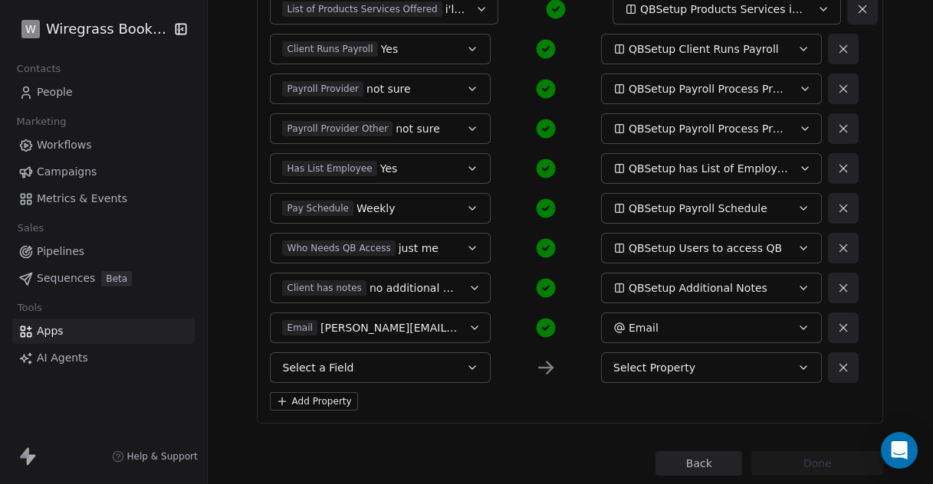
click at [372, 366] on button "Select a Field" at bounding box center [380, 368] width 221 height 31
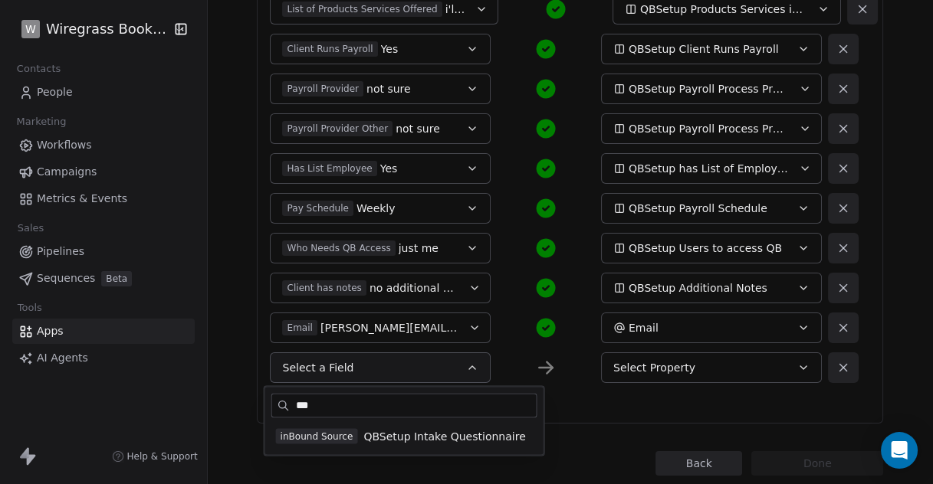
type input "***"
click at [316, 438] on span "inBound Source" at bounding box center [317, 436] width 82 height 15
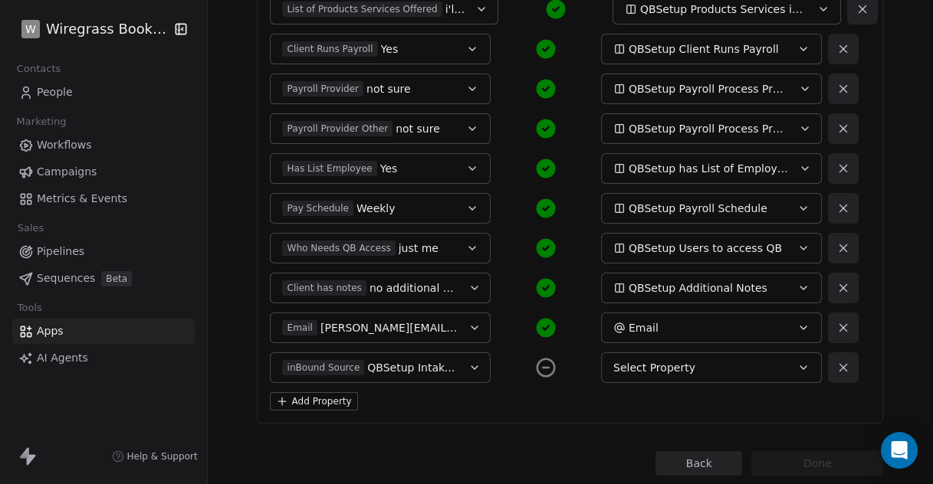
click at [704, 369] on div "Select Property" at bounding box center [700, 367] width 175 height 15
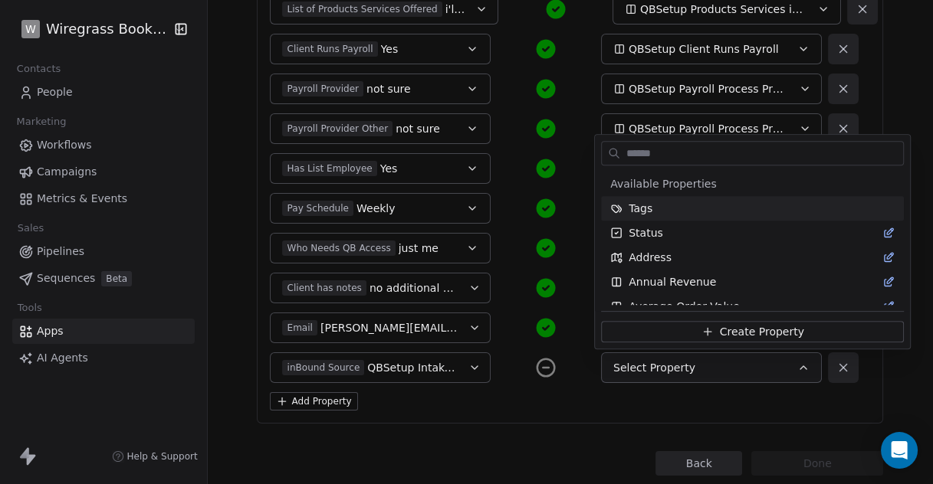
type input "*"
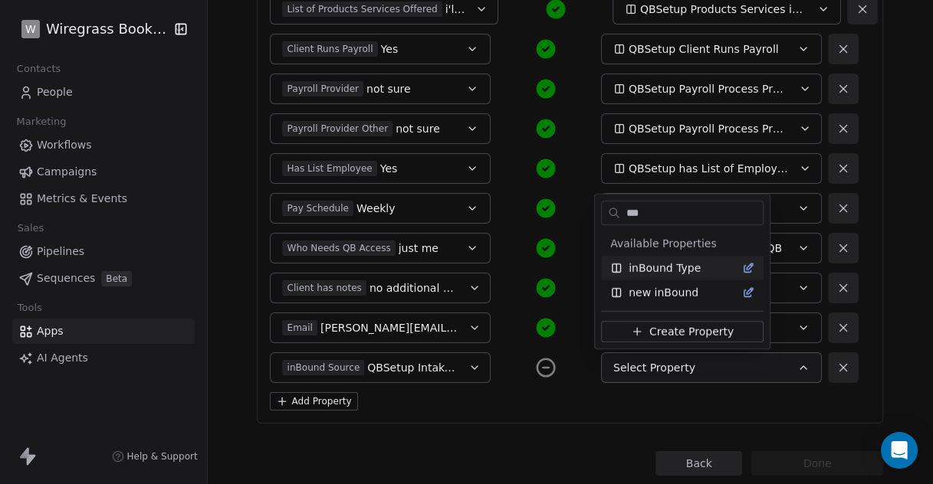
type input "***"
click at [680, 271] on span "inBound Type" at bounding box center [665, 268] width 72 height 15
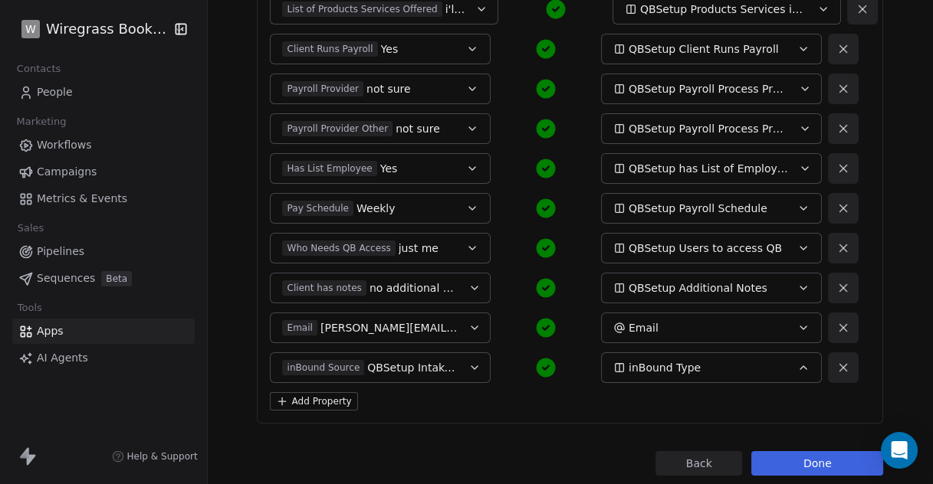
click at [806, 464] on button "Done" at bounding box center [817, 463] width 132 height 25
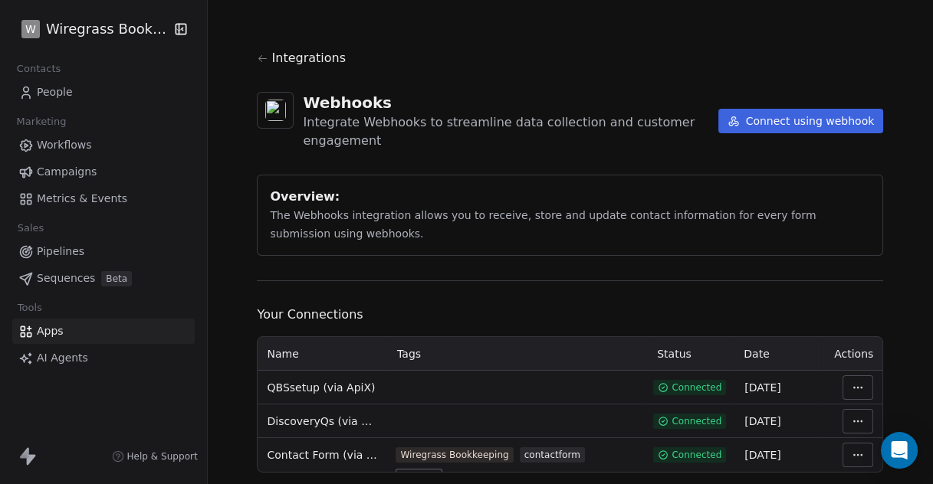
click at [52, 88] on span "People" at bounding box center [55, 92] width 36 height 16
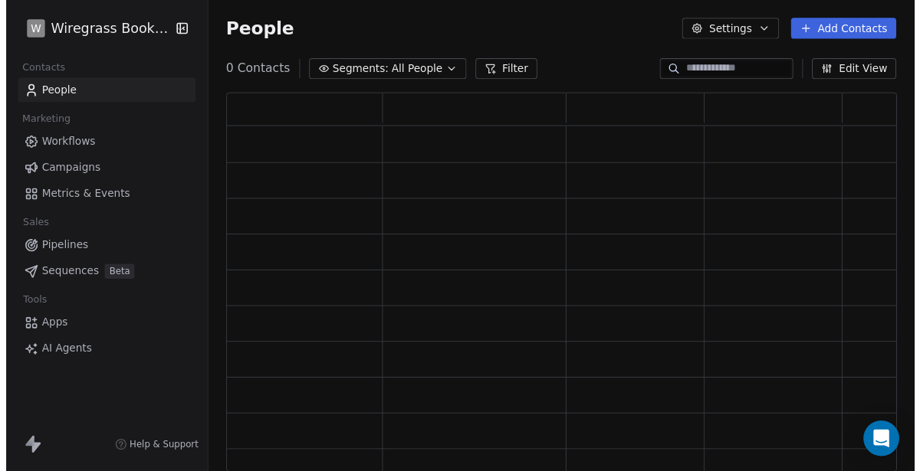
scroll to position [376, 675]
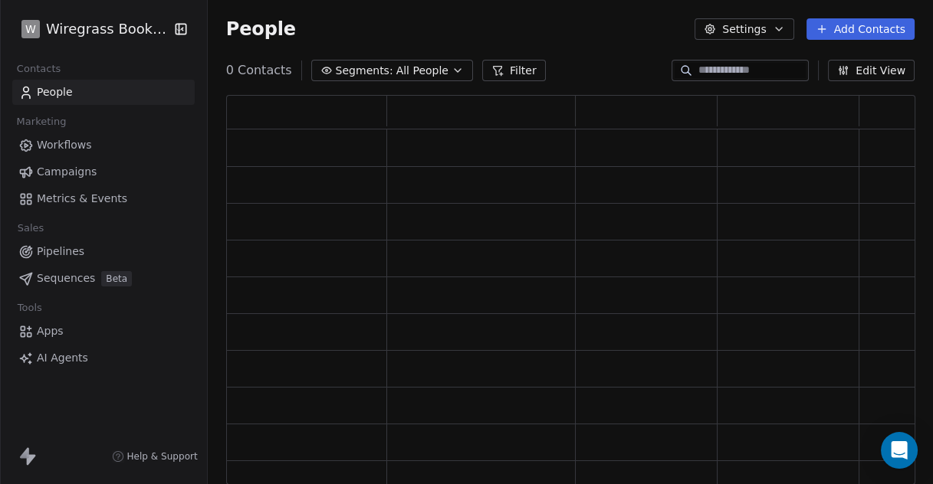
click at [733, 29] on button "Settings" at bounding box center [743, 28] width 99 height 21
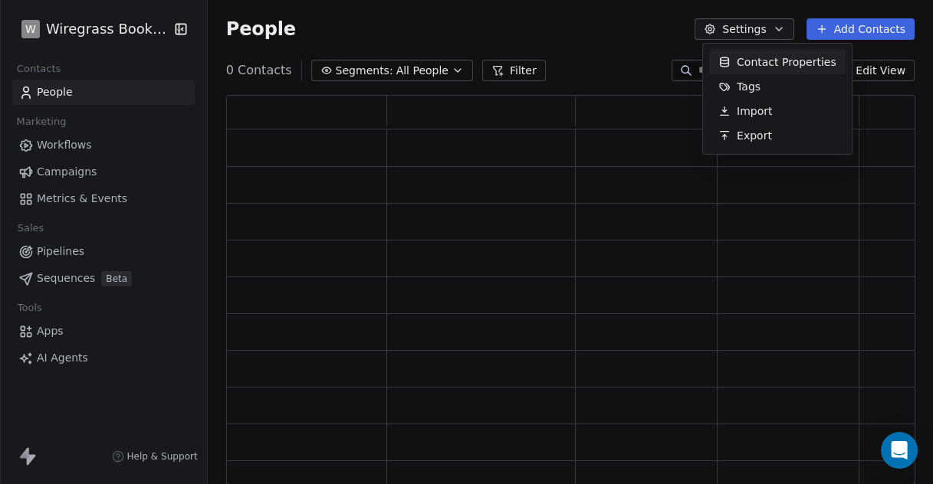
click at [748, 61] on span "Contact Properties" at bounding box center [787, 62] width 100 height 16
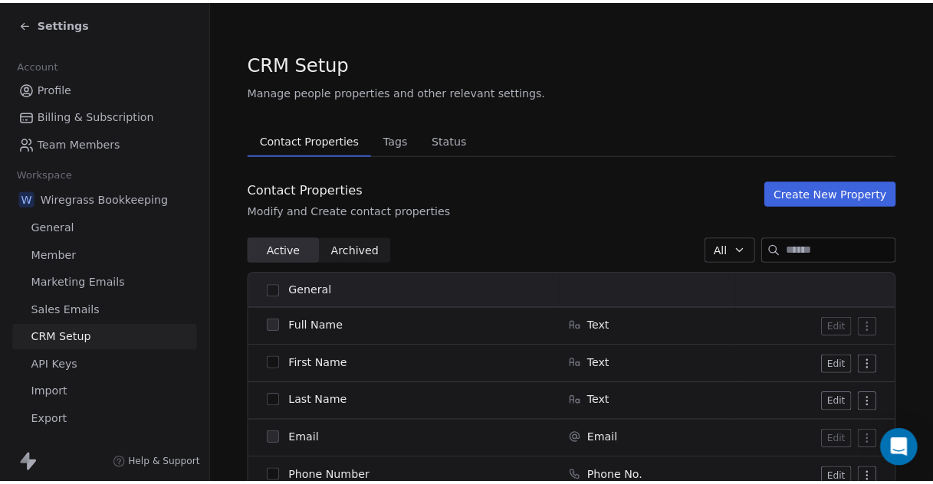
scroll to position [1839, 0]
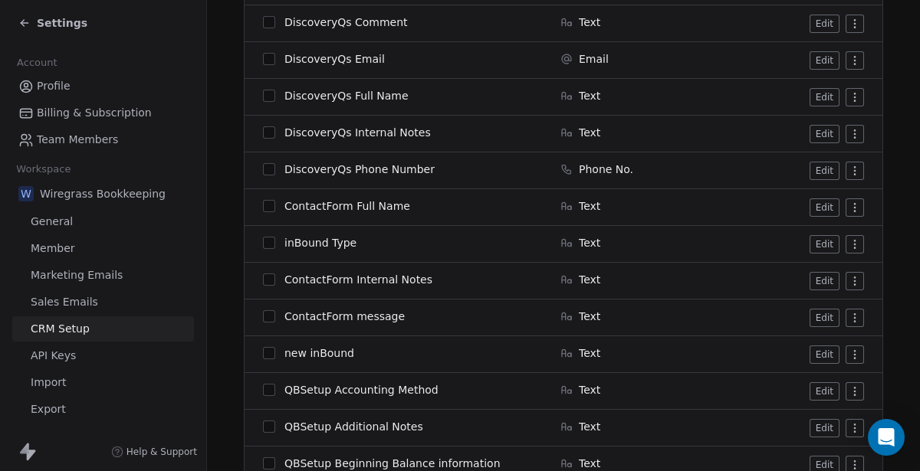
click at [822, 240] on button "Edit" at bounding box center [824, 244] width 30 height 18
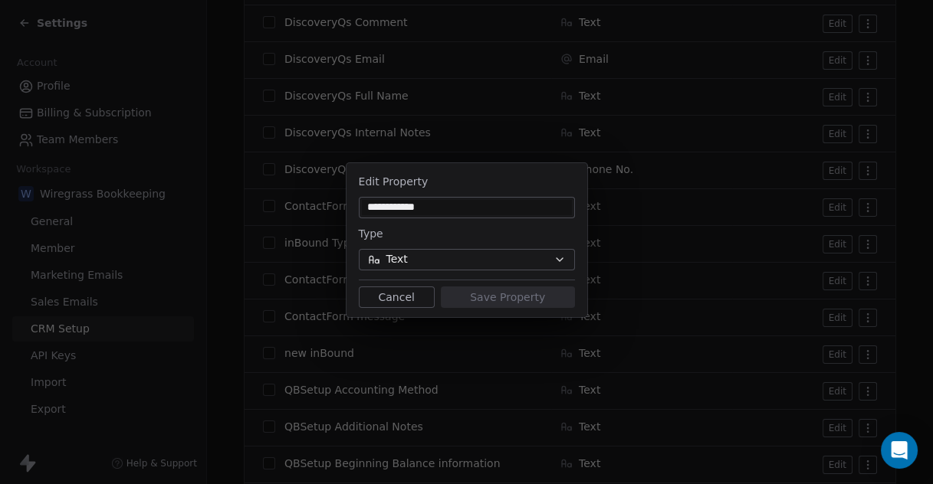
click at [417, 208] on input "**********" at bounding box center [467, 207] width 210 height 15
type input "**********"
click at [467, 202] on input "**********" at bounding box center [467, 207] width 210 height 15
click at [438, 253] on button "Text" at bounding box center [467, 259] width 216 height 21
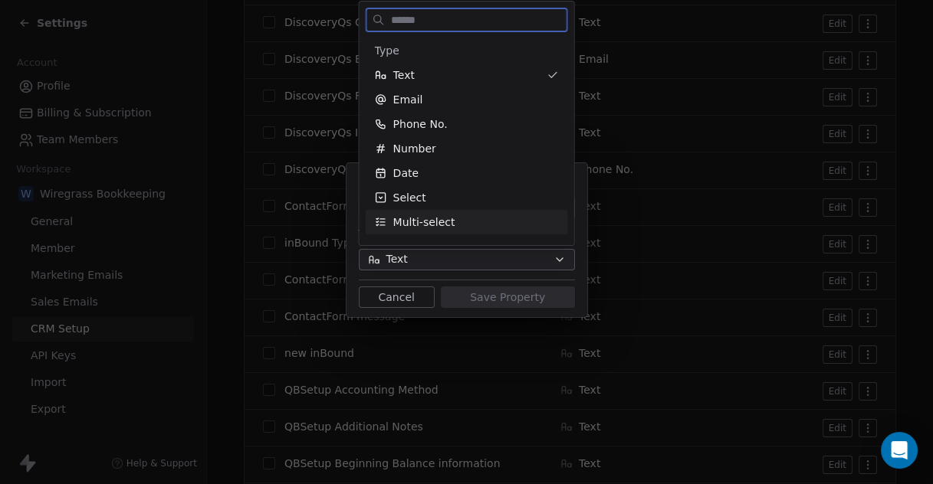
click at [462, 228] on div "Multi-select" at bounding box center [467, 222] width 184 height 15
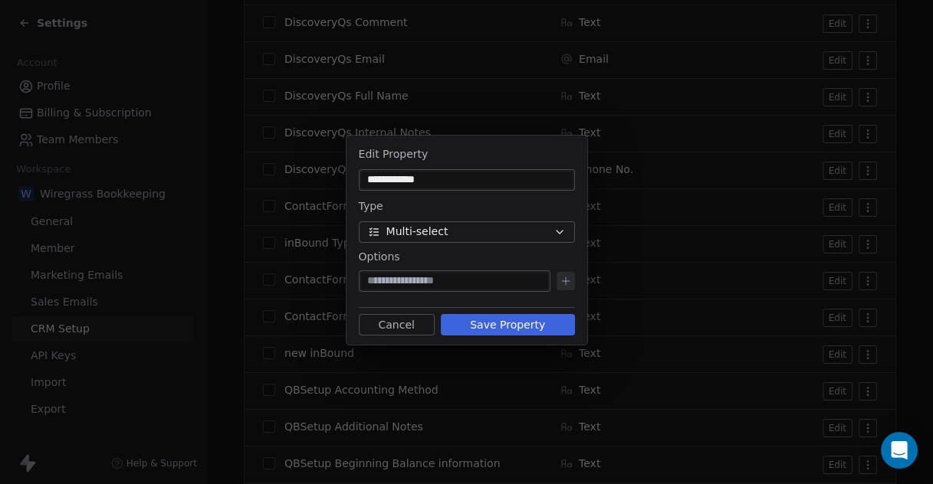
click at [389, 324] on button "Cancel" at bounding box center [397, 324] width 76 height 21
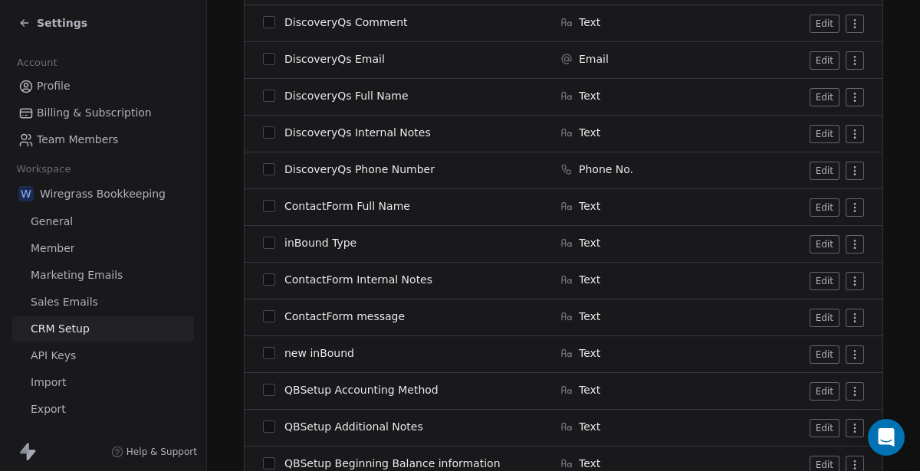
click at [818, 242] on button "Edit" at bounding box center [824, 244] width 30 height 18
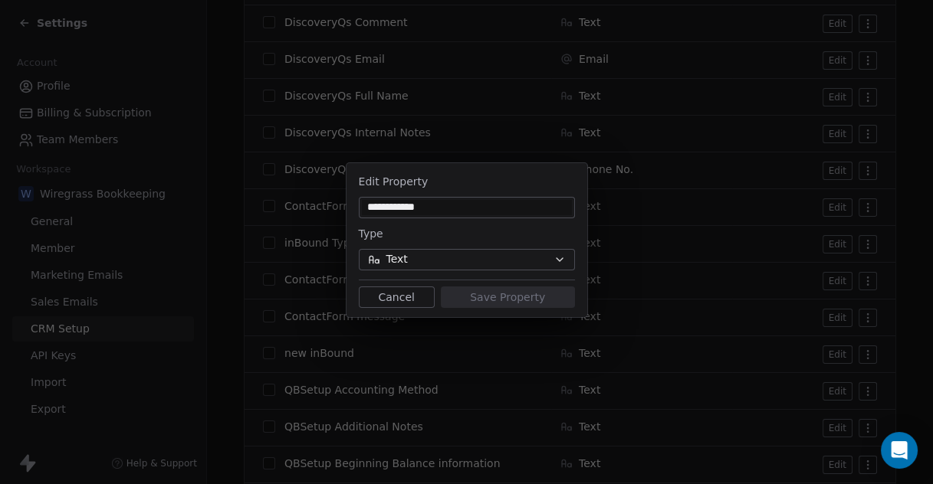
click at [475, 212] on input "**********" at bounding box center [467, 207] width 210 height 15
click at [420, 208] on input "**********" at bounding box center [467, 207] width 210 height 15
type input "**********"
click at [499, 300] on button "Save Property" at bounding box center [508, 297] width 134 height 21
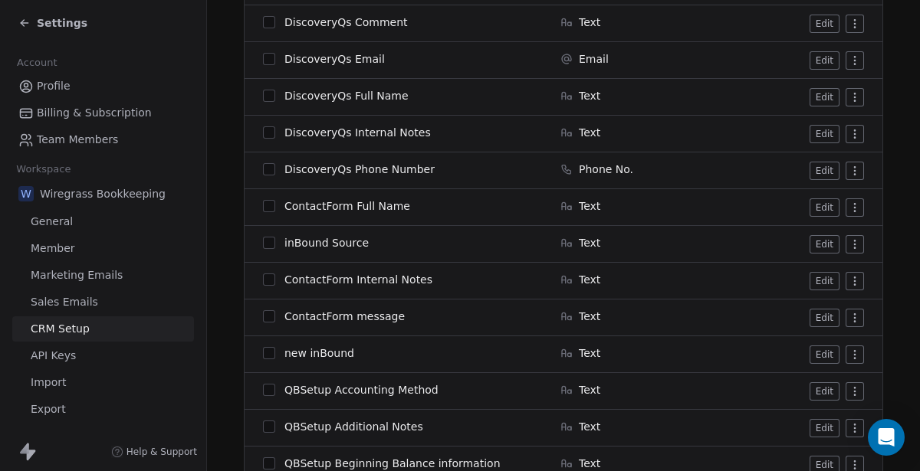
click at [61, 21] on span "Settings" at bounding box center [62, 22] width 51 height 15
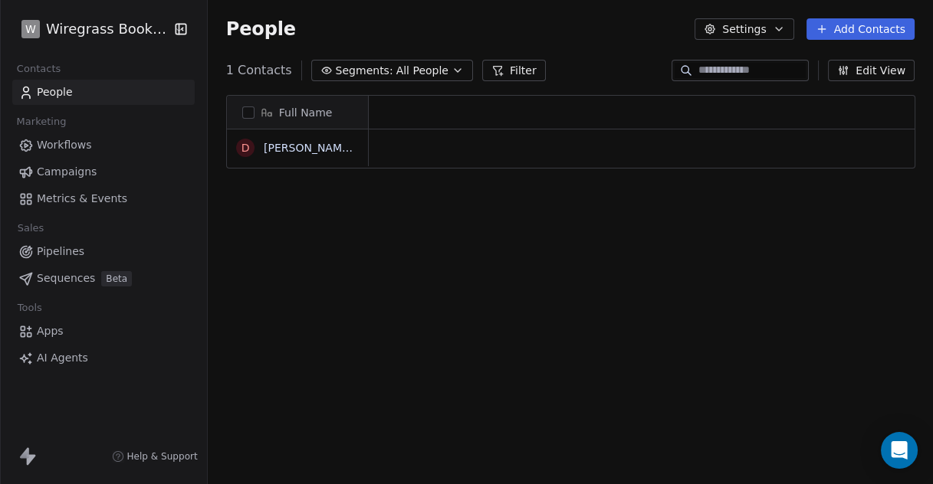
scroll to position [413, 712]
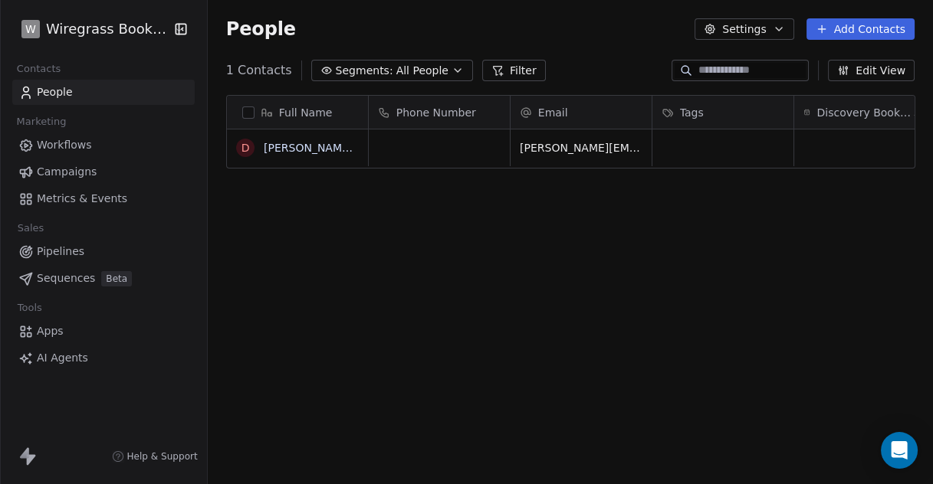
click at [53, 333] on span "Apps" at bounding box center [50, 331] width 27 height 16
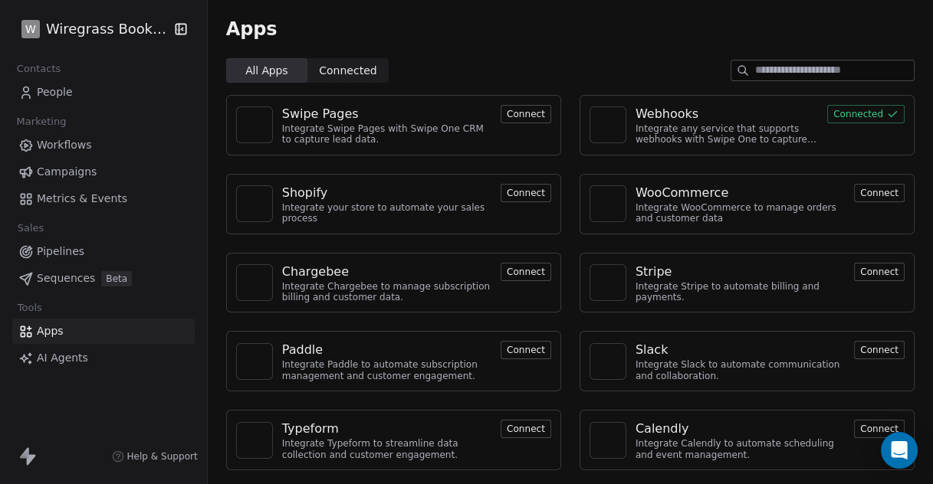
click at [658, 114] on div "Webhooks" at bounding box center [666, 114] width 63 height 18
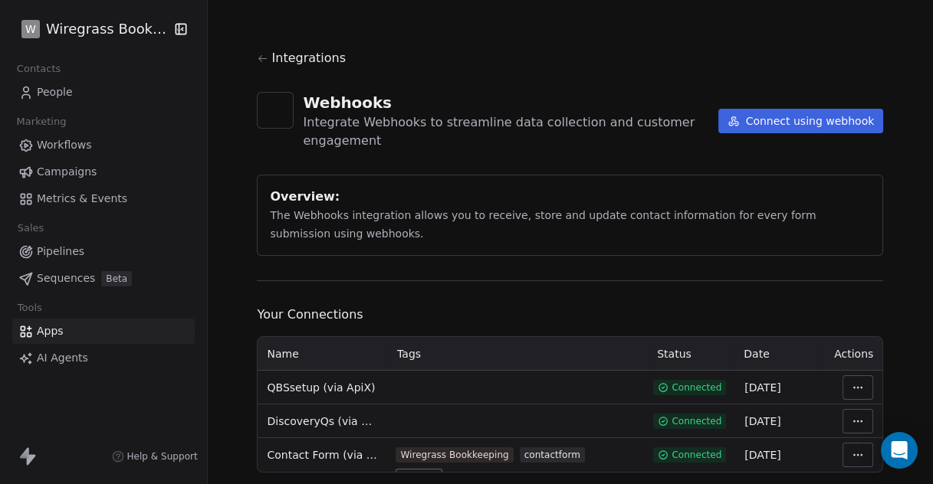
scroll to position [37, 0]
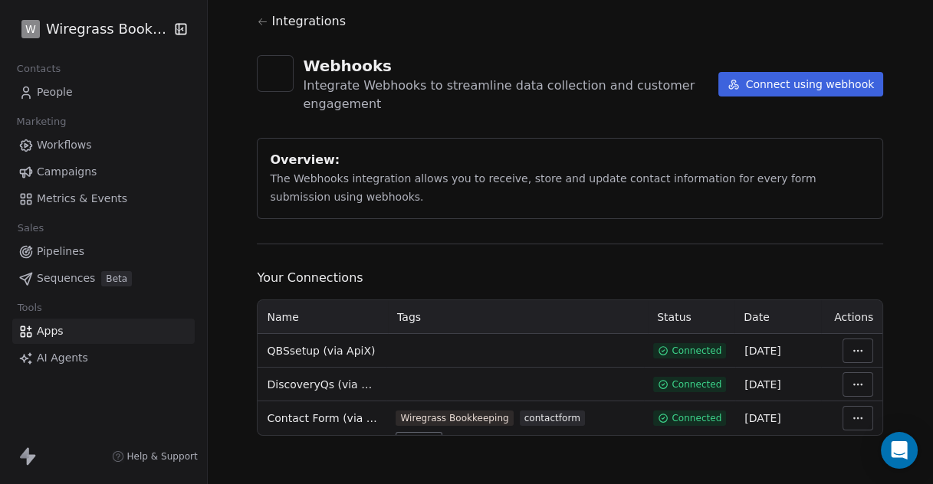
click at [854, 349] on html "W Wiregrass Bookkeeping Contacts People Marketing Workflows Campaigns Metrics &…" at bounding box center [466, 242] width 933 height 484
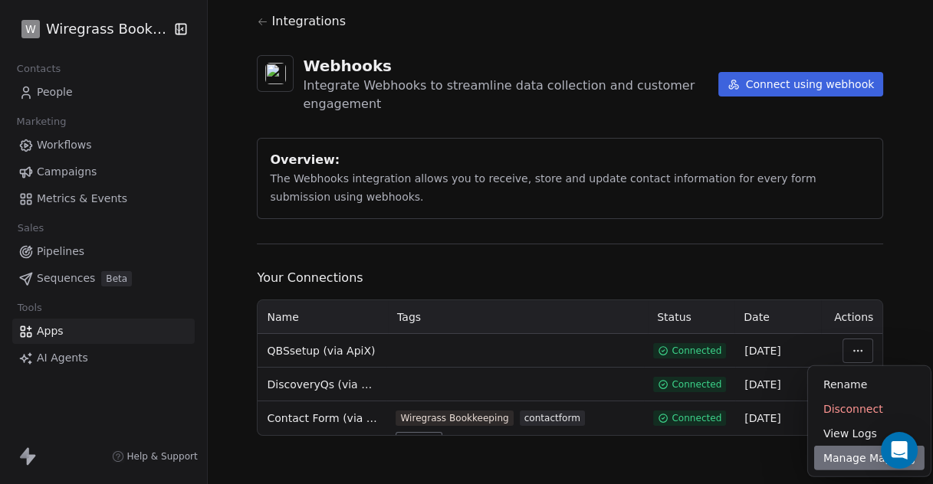
click at [838, 461] on div "Manage Mapping" at bounding box center [869, 458] width 110 height 25
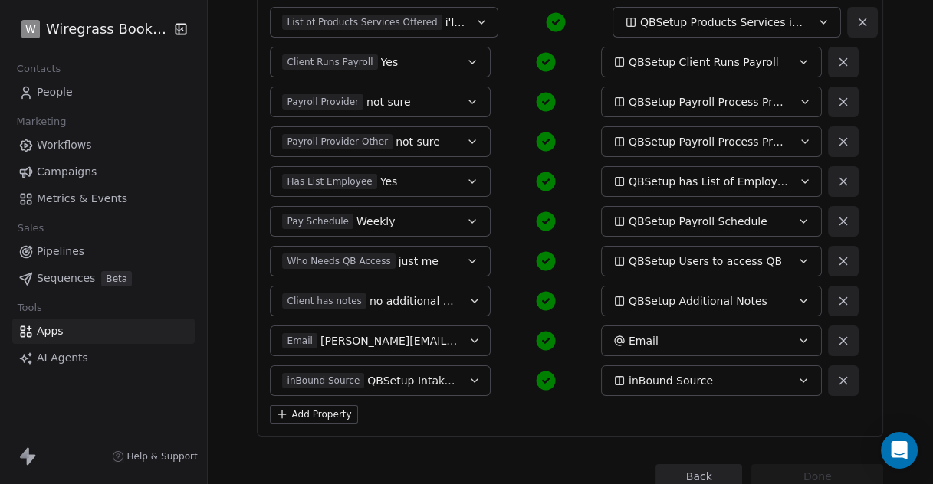
scroll to position [1442, 0]
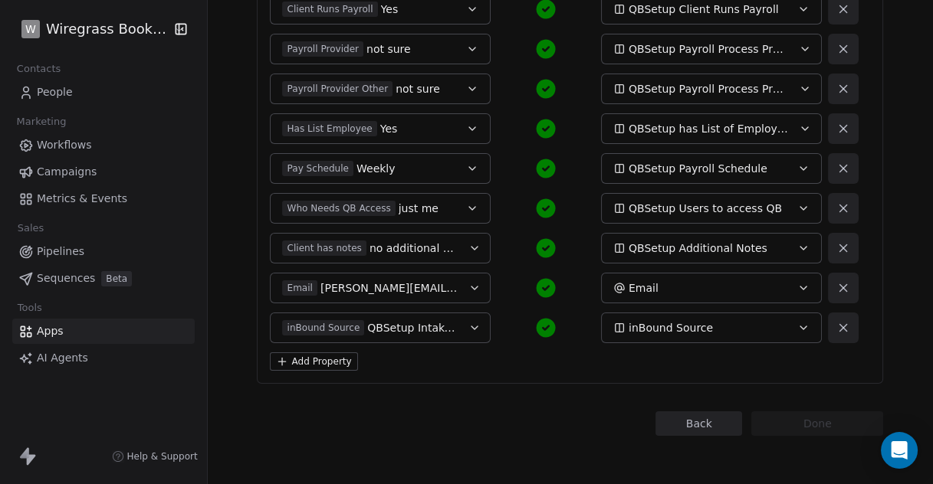
click at [471, 329] on icon "button" at bounding box center [474, 328] width 12 height 12
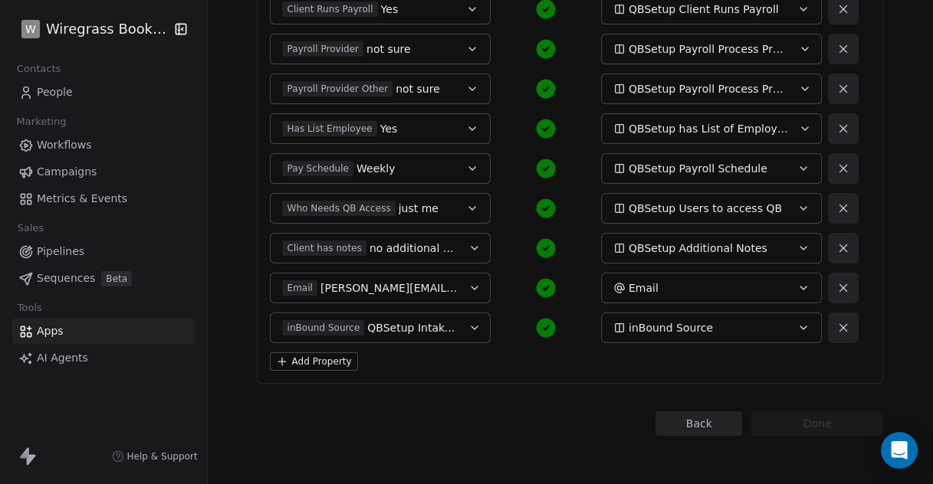
click at [684, 424] on button "Back" at bounding box center [698, 424] width 87 height 25
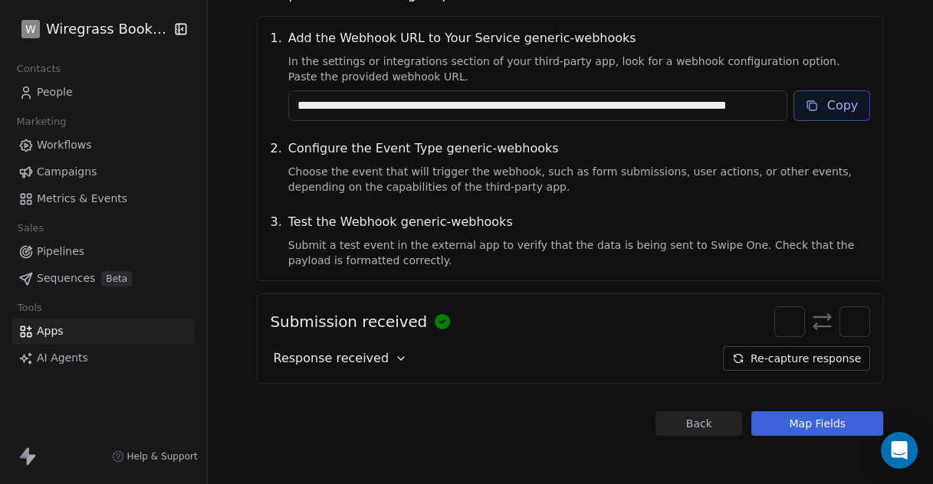
click at [684, 424] on button "Back" at bounding box center [698, 424] width 87 height 25
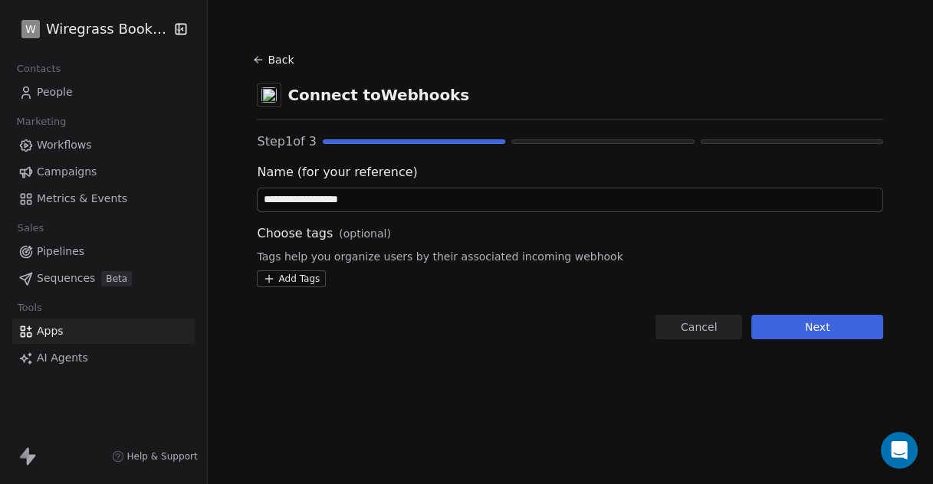
click at [673, 327] on button "Cancel" at bounding box center [698, 327] width 87 height 25
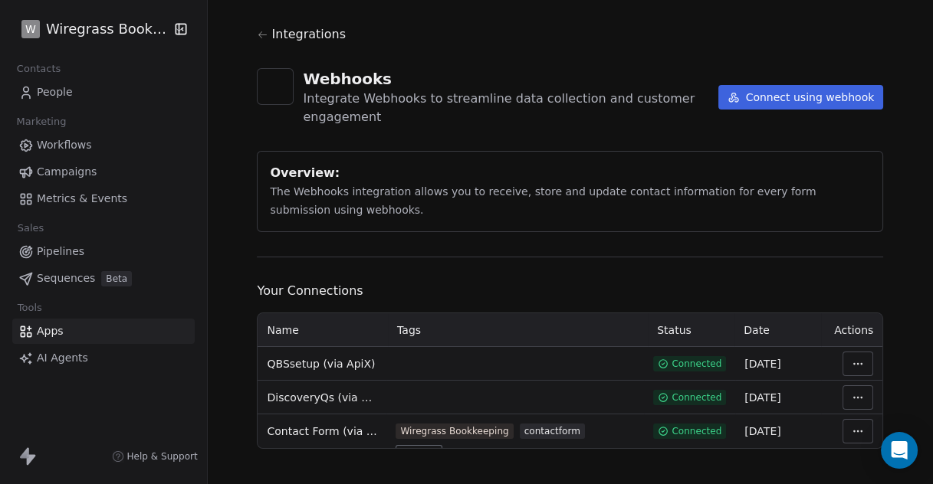
scroll to position [37, 0]
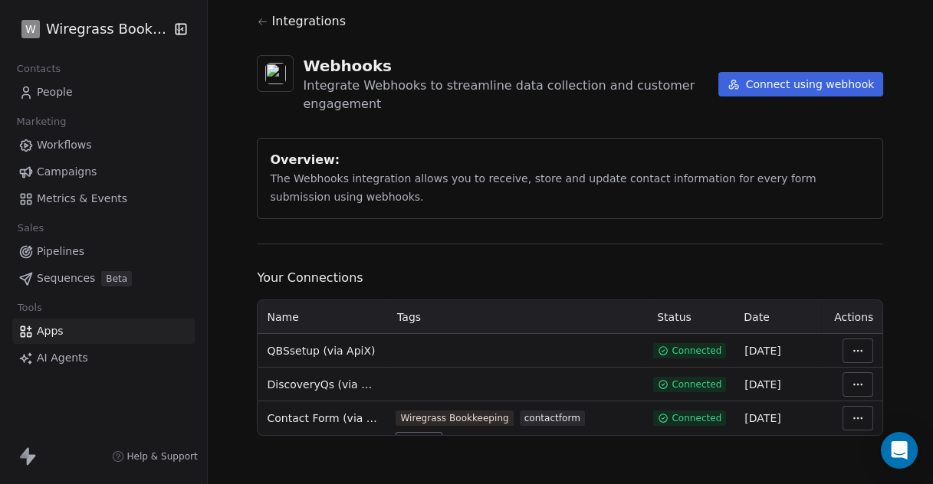
click at [844, 382] on html "W Wiregrass Bookkeeping Contacts People Marketing Workflows Campaigns Metrics &…" at bounding box center [466, 242] width 933 height 484
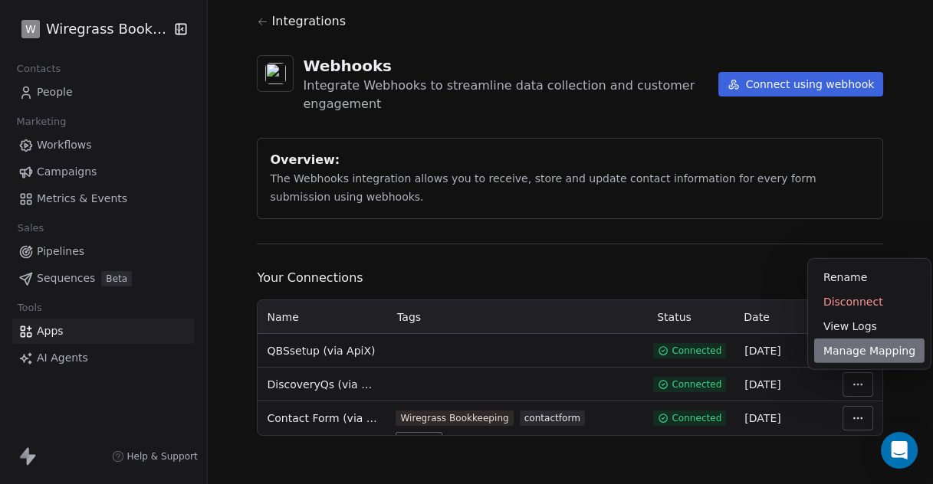
click at [848, 354] on div "Manage Mapping" at bounding box center [869, 351] width 110 height 25
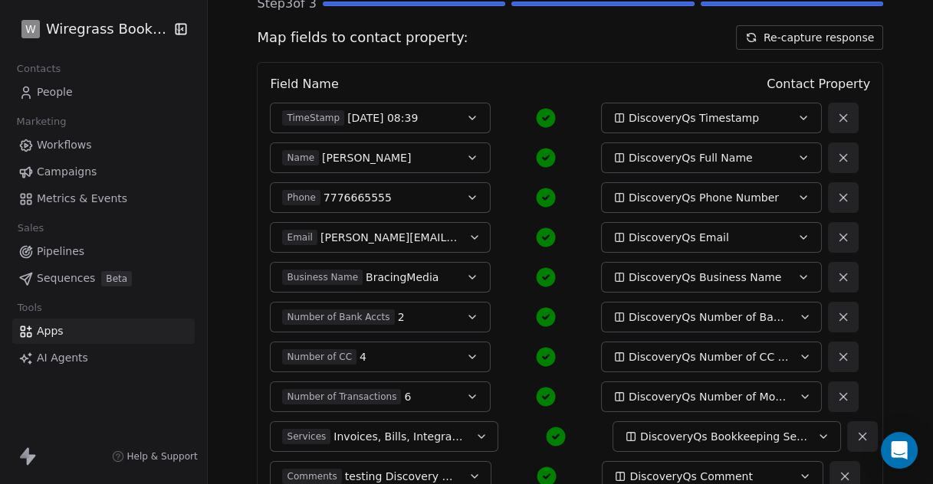
scroll to position [255, 0]
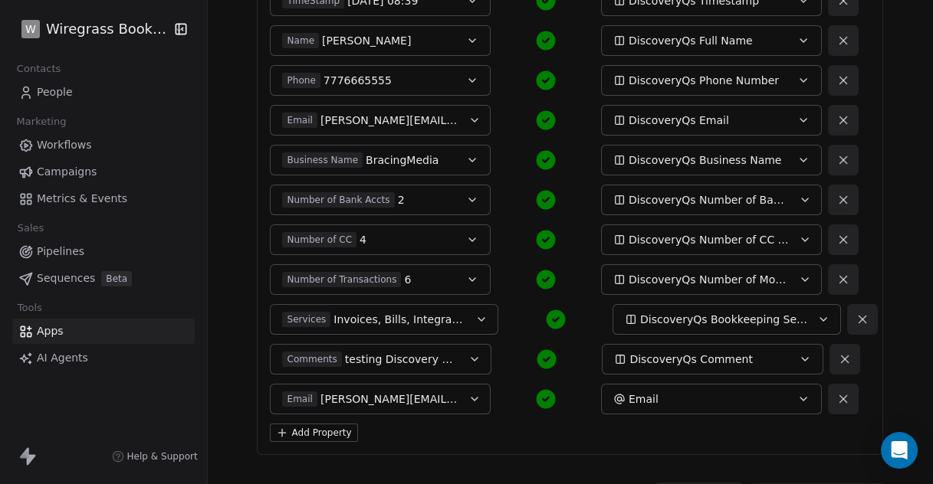
click at [70, 146] on span "Workflows" at bounding box center [64, 145] width 55 height 16
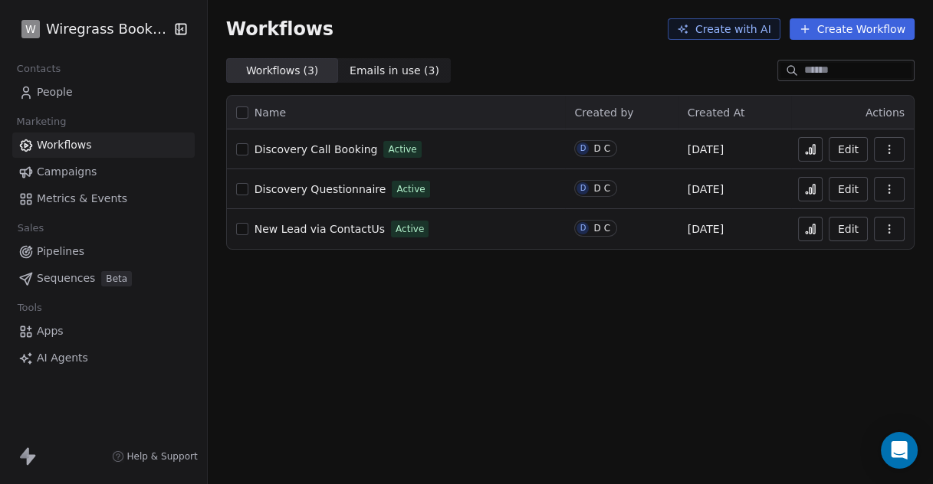
click at [241, 111] on button "button" at bounding box center [242, 113] width 12 height 12
click at [890, 150] on icon "button" at bounding box center [889, 149] width 12 height 12
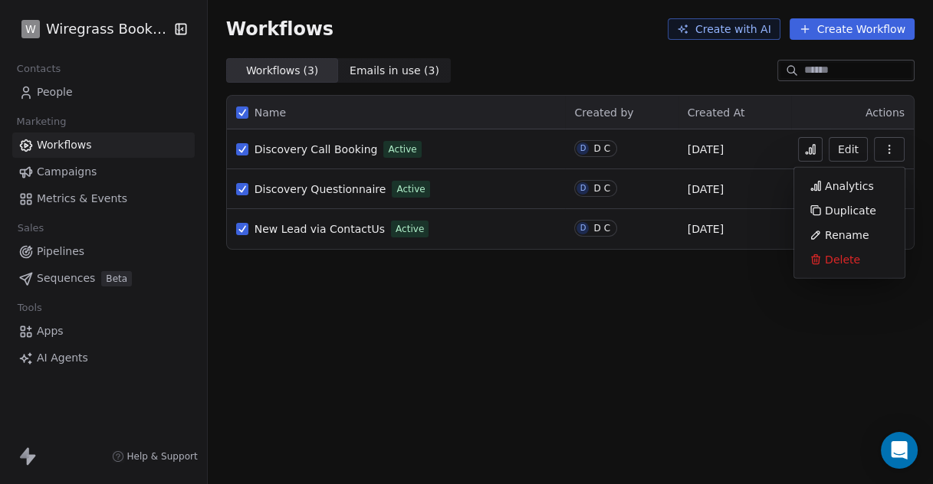
click at [612, 319] on div "Workflows Create with AI Create Workflow Workflows ( 3 ) Workflows ( 3 ) Emails…" at bounding box center [570, 242] width 725 height 484
click at [390, 147] on span "Active" at bounding box center [402, 150] width 28 height 14
click at [418, 69] on span "Emails in use ( 3 )" at bounding box center [395, 71] width 90 height 16
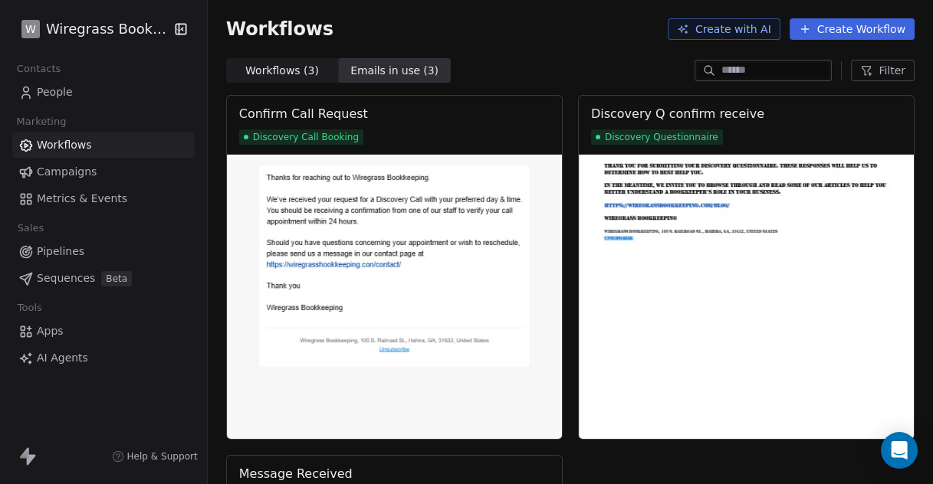
click at [283, 65] on span "Workflows ( 3 )" at bounding box center [282, 71] width 74 height 16
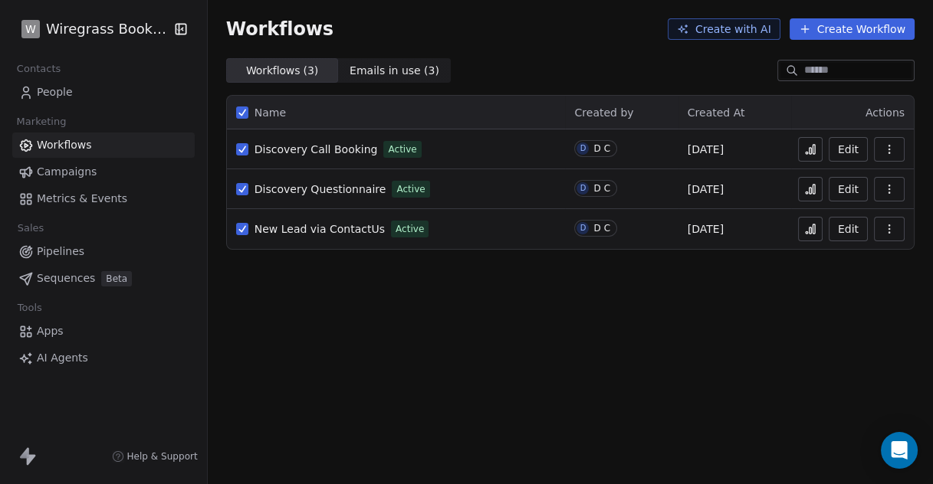
click at [281, 283] on div "Workflows Create with AI Create Workflow Workflows ( 3 ) Workflows ( 3 ) Emails…" at bounding box center [570, 242] width 725 height 484
click at [239, 107] on button "button" at bounding box center [242, 113] width 12 height 12
click at [881, 151] on button "button" at bounding box center [889, 149] width 31 height 25
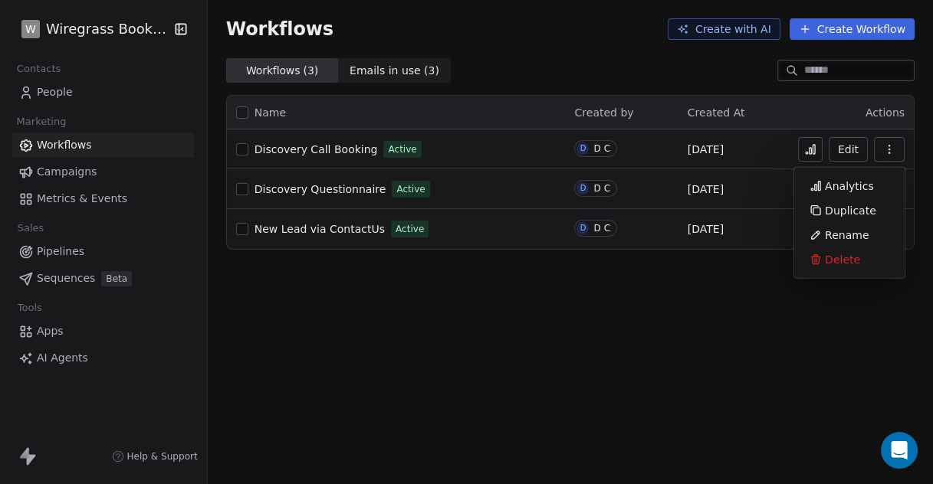
click at [750, 304] on div "Workflows Create with AI Create Workflow Workflows ( 3 ) Workflows ( 3 ) Emails…" at bounding box center [570, 242] width 725 height 484
click at [319, 150] on span "Discovery Call Booking" at bounding box center [315, 149] width 123 height 12
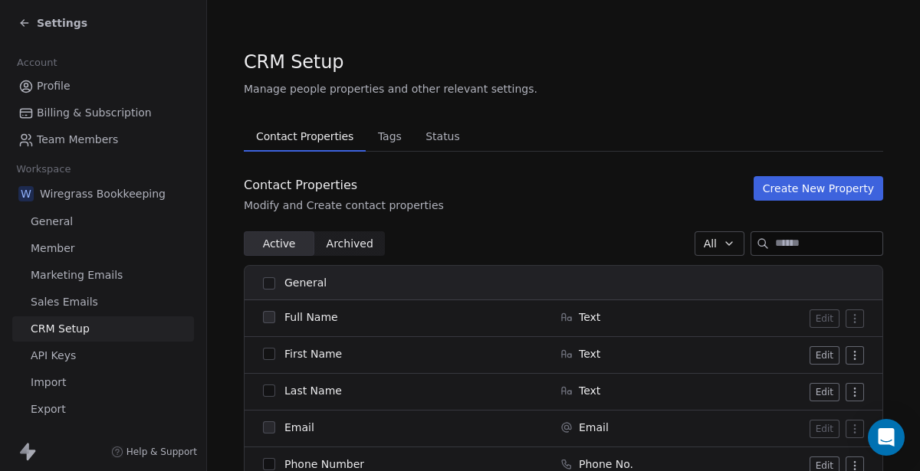
click at [61, 24] on span "Settings" at bounding box center [62, 22] width 51 height 15
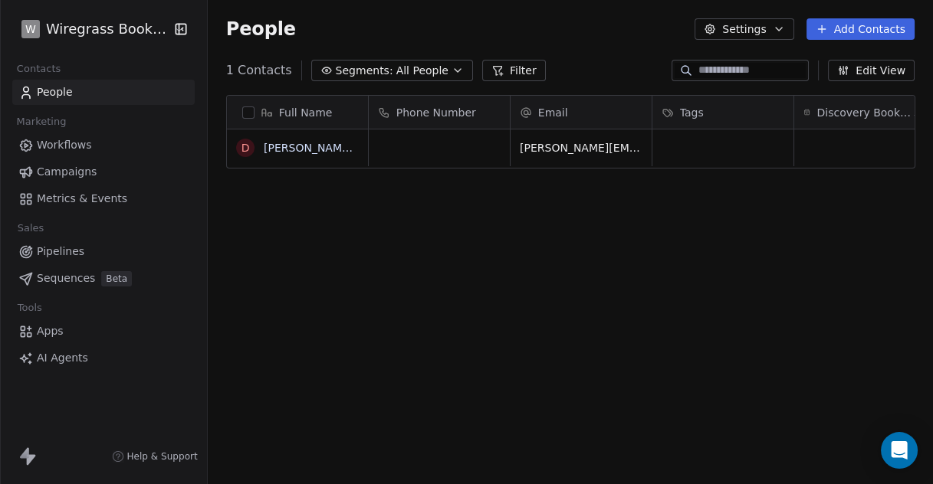
scroll to position [413, 712]
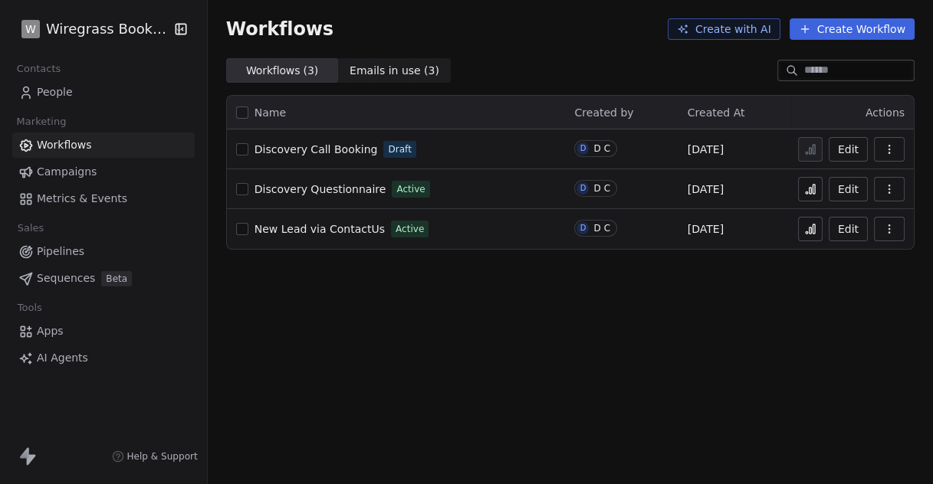
click at [294, 183] on span "Discovery Questionnaire" at bounding box center [320, 189] width 132 height 12
click at [333, 225] on span "New Lead via ContactUs" at bounding box center [319, 229] width 130 height 12
click at [338, 155] on span "Discovery Call Booking" at bounding box center [315, 149] width 123 height 12
click at [39, 330] on span "Apps" at bounding box center [50, 331] width 27 height 16
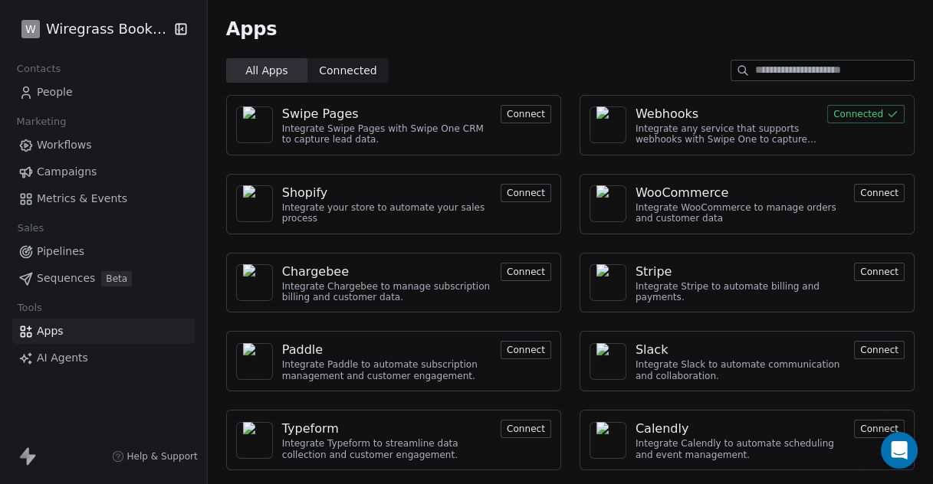
click at [109, 26] on html "W Wiregrass Bookkeeping Contacts People Marketing Workflows Campaigns Metrics &…" at bounding box center [466, 242] width 933 height 484
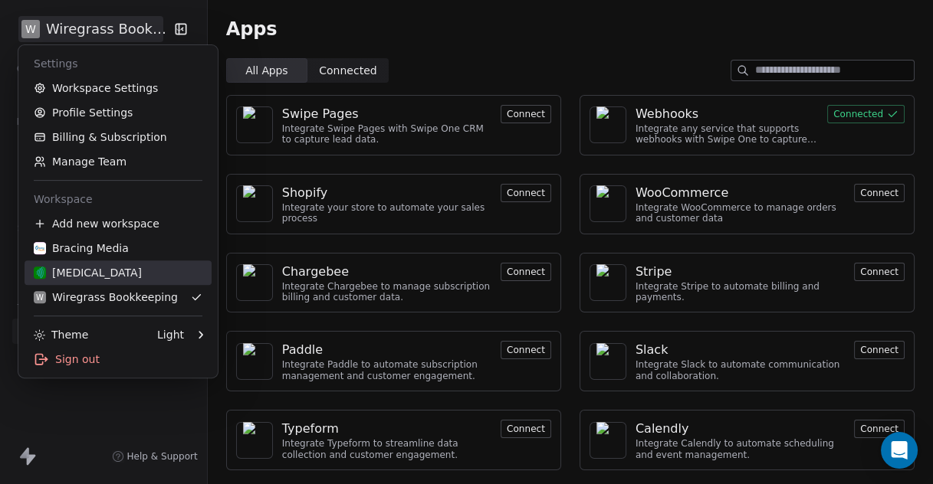
click at [89, 271] on div "[MEDICAL_DATA]" at bounding box center [88, 272] width 108 height 15
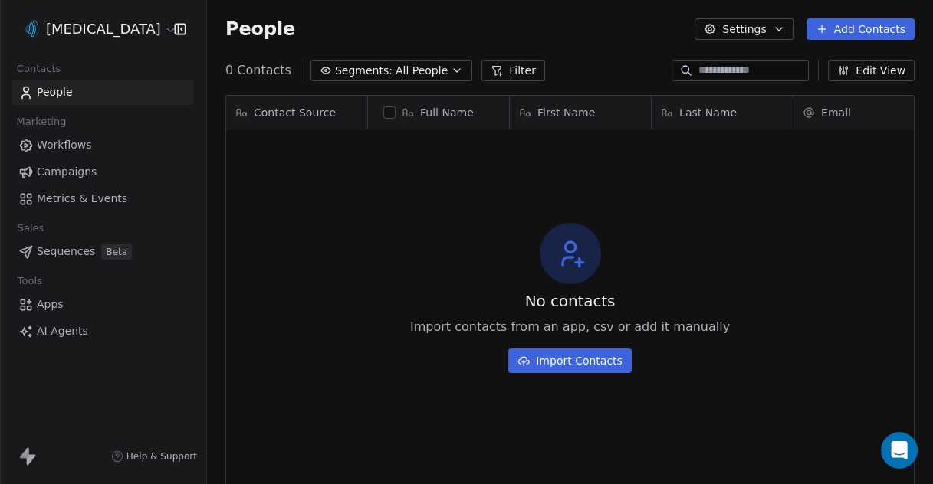
scroll to position [413, 712]
click at [51, 304] on span "Apps" at bounding box center [50, 305] width 27 height 16
